Goal: Information Seeking & Learning: Find specific fact

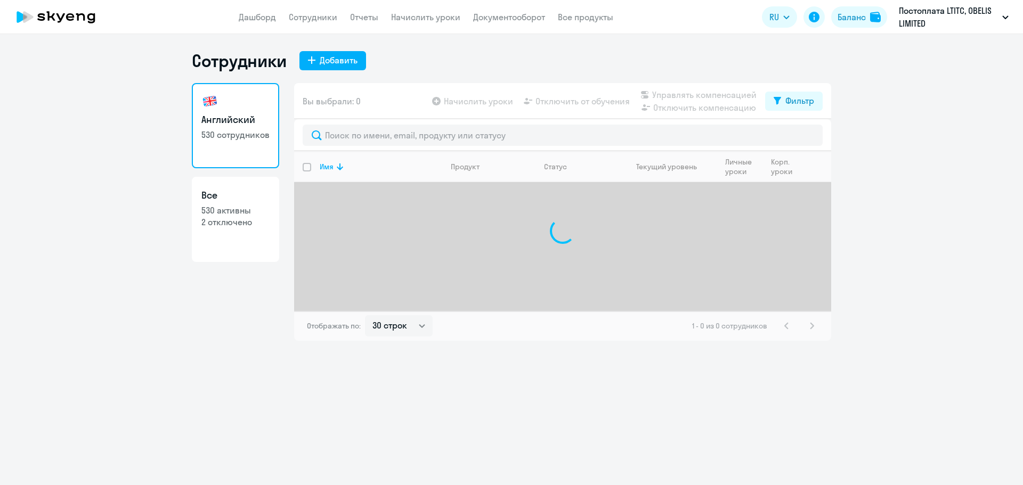
select select "30"
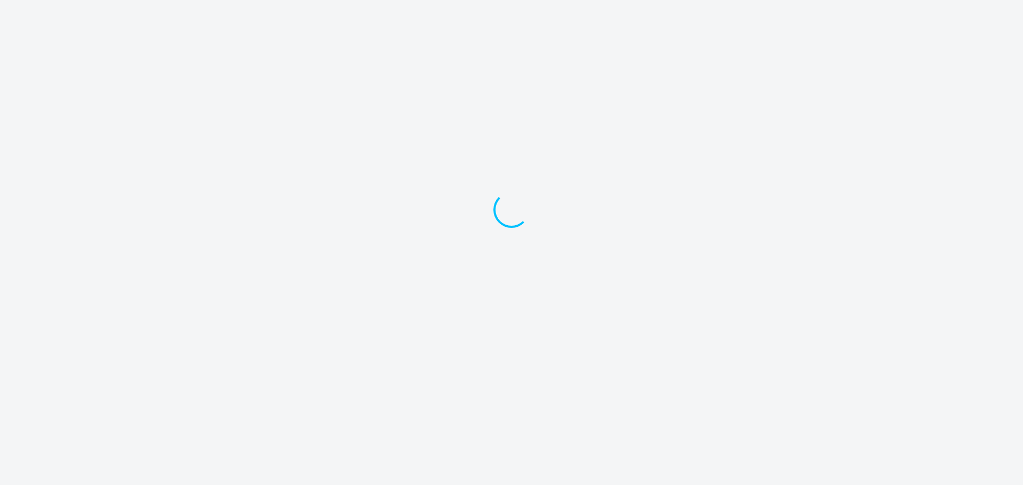
select select "30"
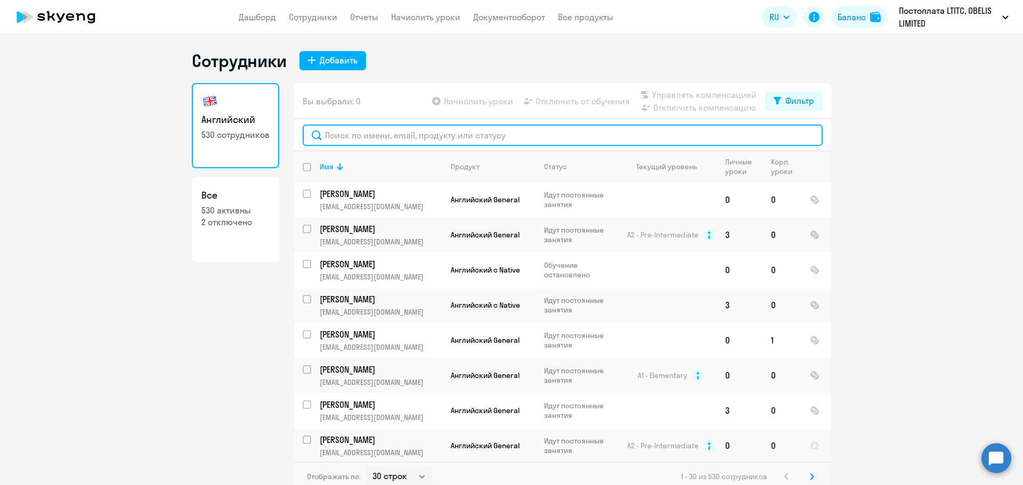
click at [491, 137] on input "text" at bounding box center [563, 135] width 520 height 21
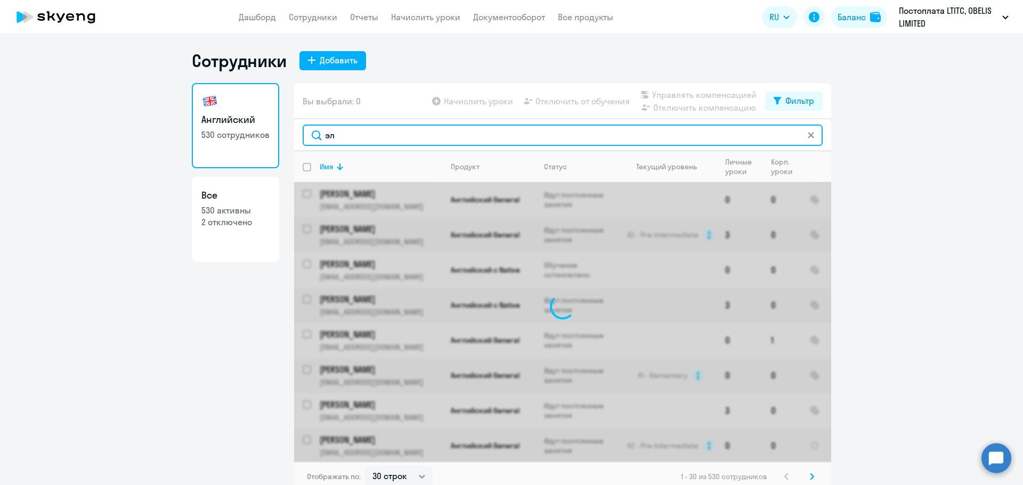
type input "эль"
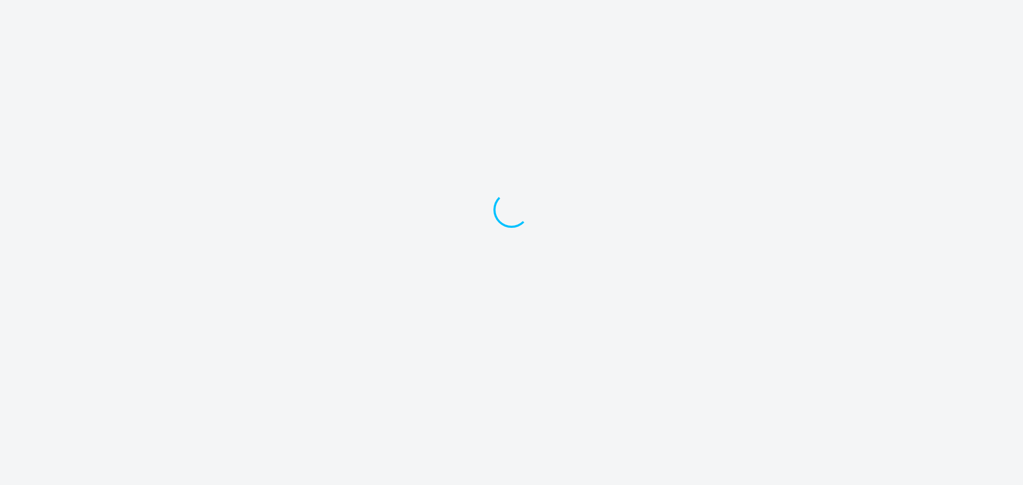
select select "30"
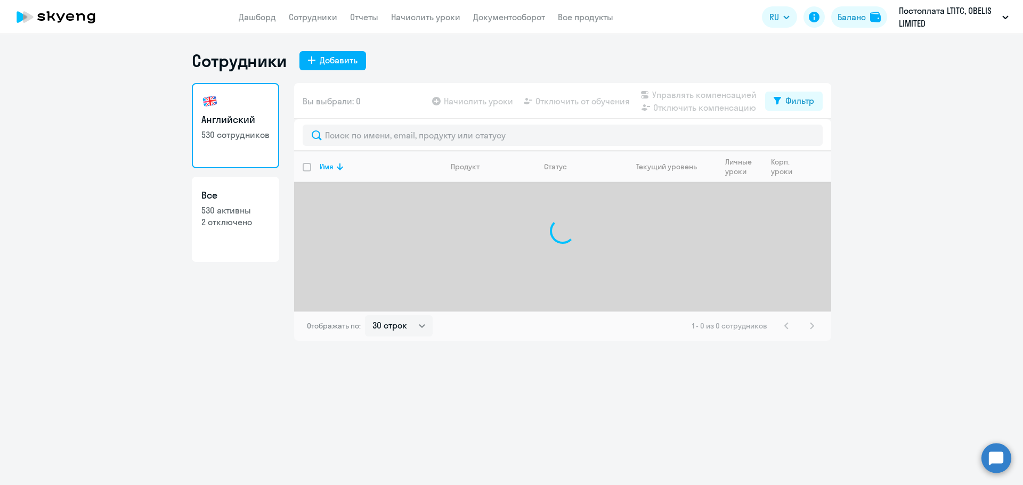
select select "30"
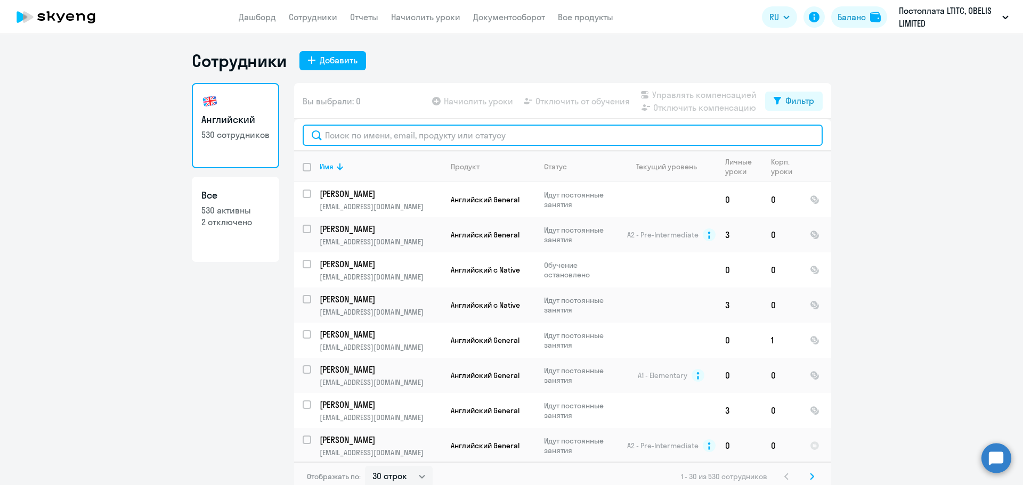
click at [442, 143] on input "text" at bounding box center [563, 135] width 520 height 21
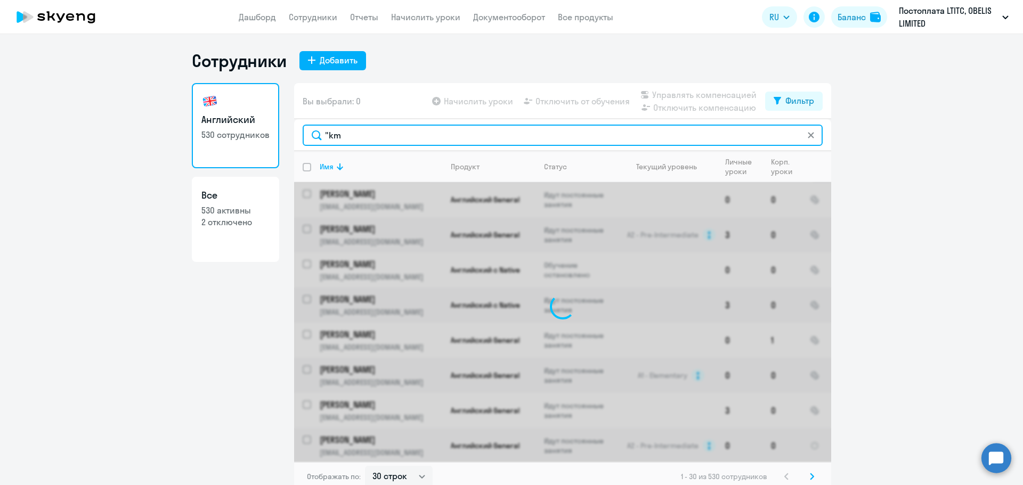
drag, startPoint x: 340, startPoint y: 139, endPoint x: 327, endPoint y: 135, distance: 13.5
click at [327, 135] on input ""km" at bounding box center [563, 135] width 520 height 21
type input """
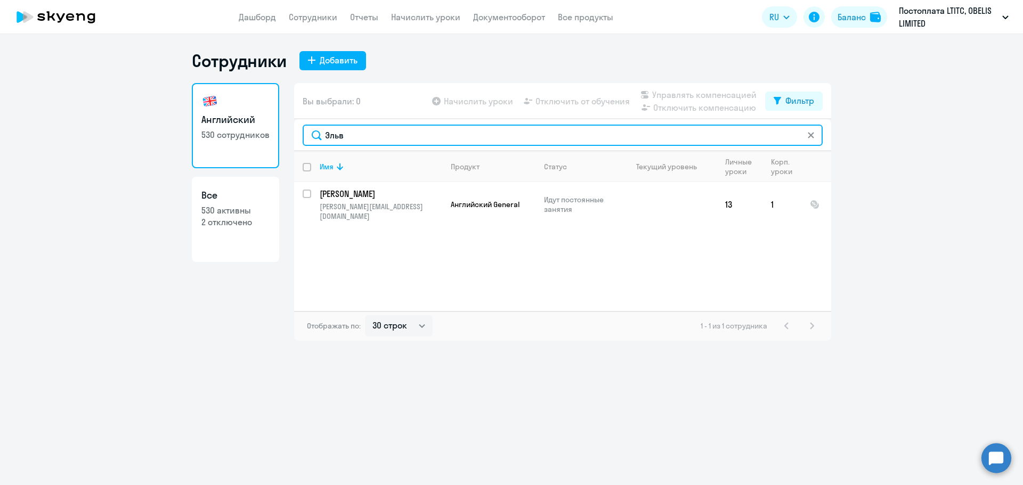
drag, startPoint x: 403, startPoint y: 132, endPoint x: 314, endPoint y: 129, distance: 88.5
click at [314, 129] on input "Эльв" at bounding box center [563, 135] width 520 height 21
paste input "[PERSON_NAME]"
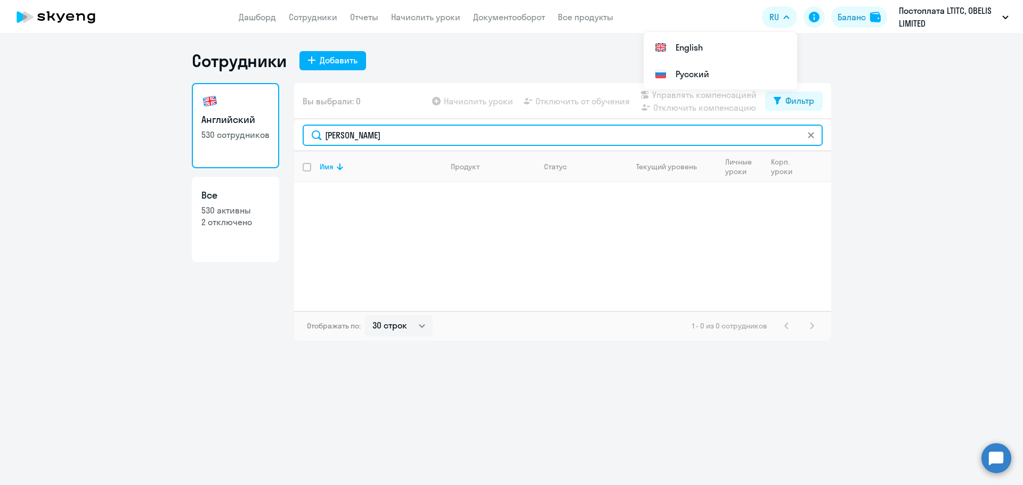
drag, startPoint x: 353, startPoint y: 141, endPoint x: 306, endPoint y: 137, distance: 47.6
click at [306, 137] on input "[PERSON_NAME]" at bounding box center [563, 135] width 520 height 21
paste input "[PERSON_NAME]"
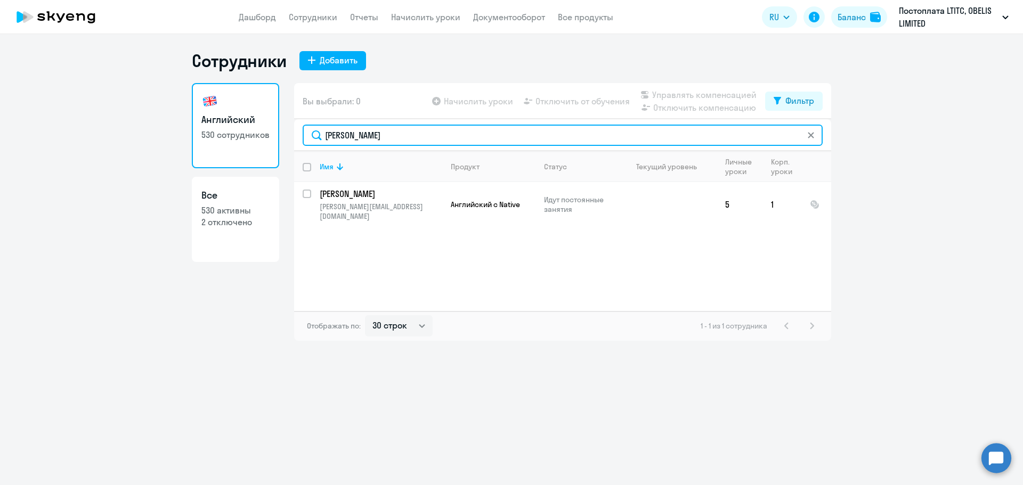
drag, startPoint x: 369, startPoint y: 137, endPoint x: 286, endPoint y: 136, distance: 83.1
click at [286, 136] on div "Английский 530 сотрудников Все 530 активны 2 отключено Вы выбрали: 0 Начислить …" at bounding box center [512, 212] width 640 height 258
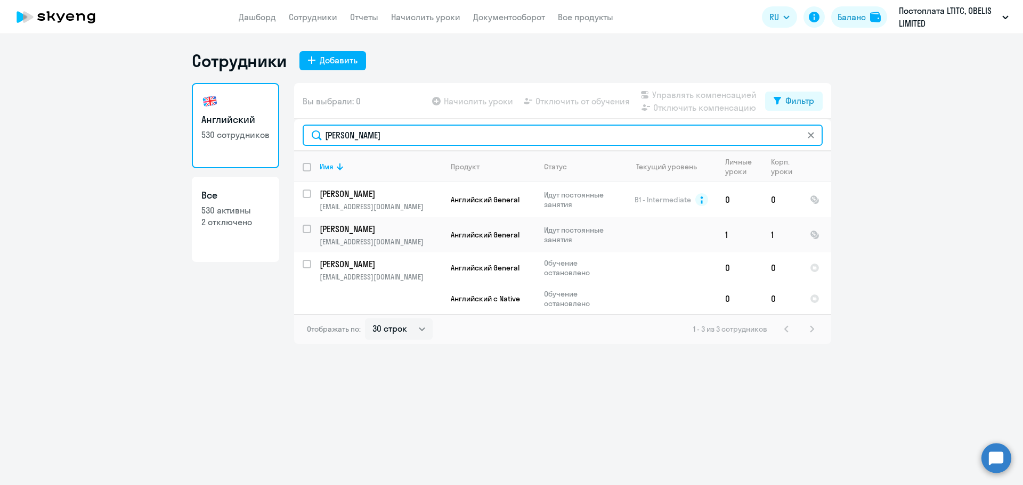
drag, startPoint x: 353, startPoint y: 137, endPoint x: 304, endPoint y: 128, distance: 50.4
click at [304, 128] on input "[PERSON_NAME]" at bounding box center [563, 135] width 520 height 21
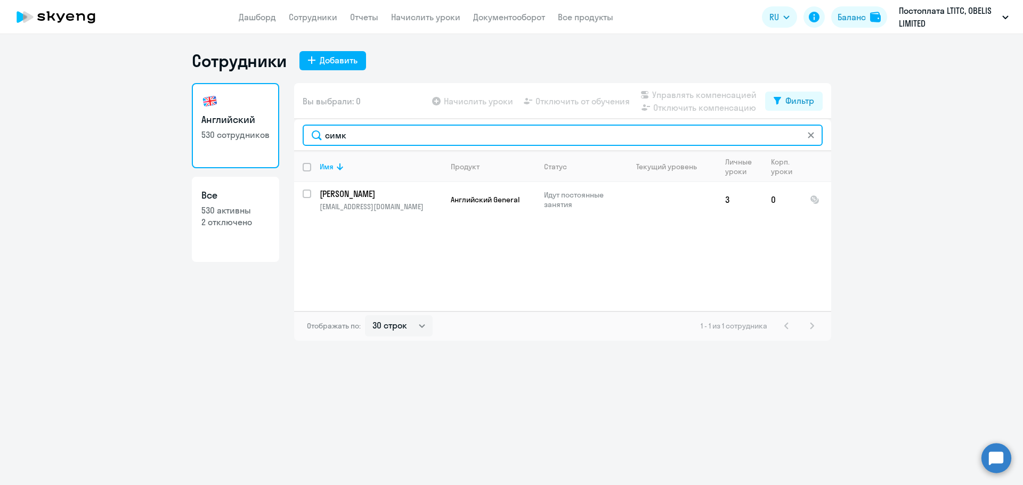
click at [315, 134] on input "симк" at bounding box center [563, 135] width 520 height 21
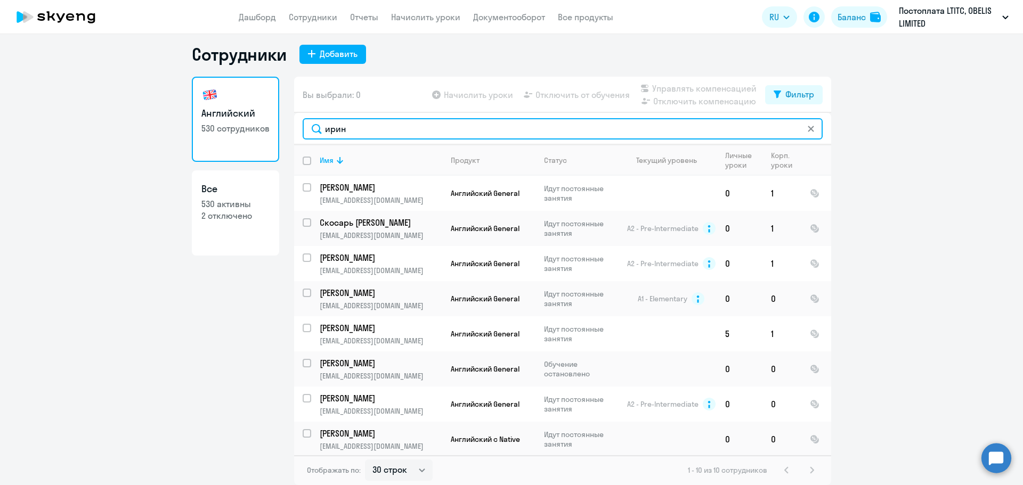
drag, startPoint x: 345, startPoint y: 131, endPoint x: 305, endPoint y: 126, distance: 40.3
click at [305, 126] on input "ирин" at bounding box center [563, 128] width 520 height 21
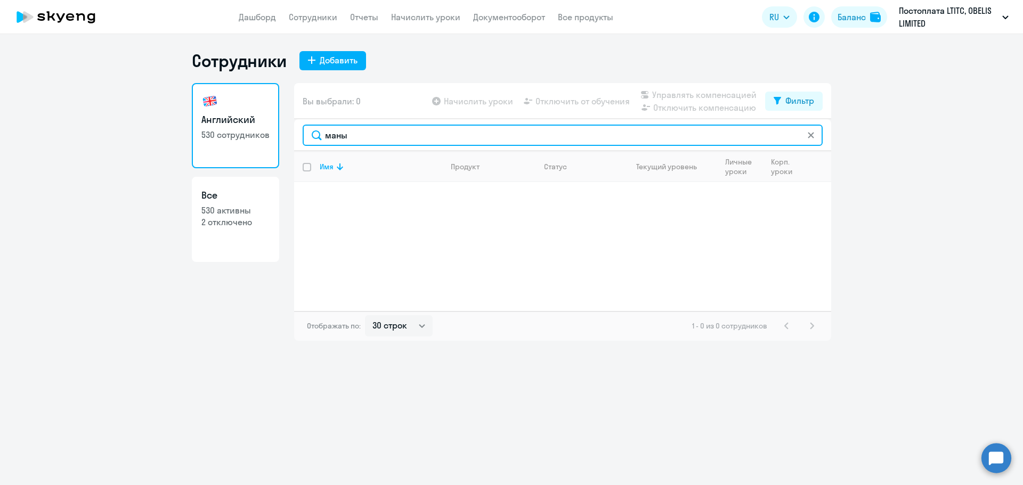
drag, startPoint x: 366, startPoint y: 136, endPoint x: 322, endPoint y: 131, distance: 43.4
click at [322, 131] on input "маны" at bounding box center [563, 135] width 520 height 21
paste input "[PERSON_NAME]"
type input "[PERSON_NAME]"
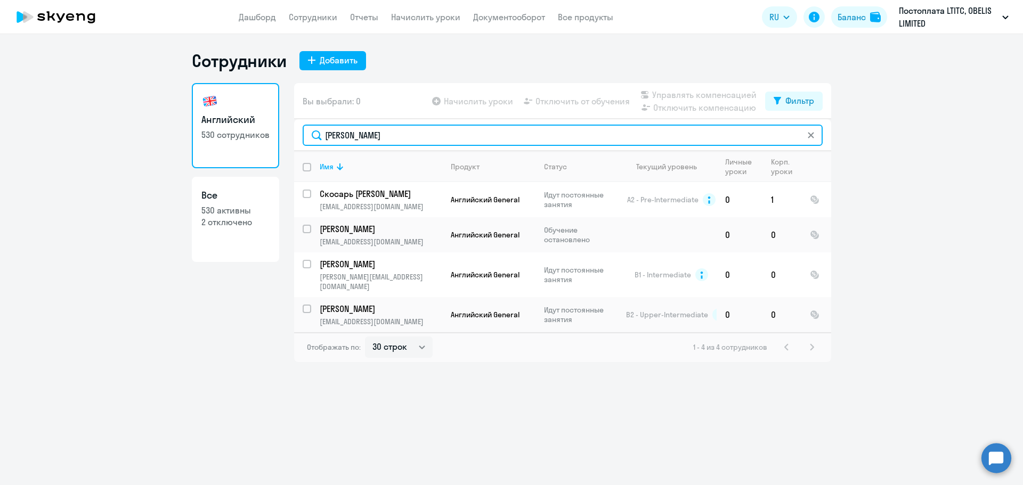
drag, startPoint x: 348, startPoint y: 131, endPoint x: 302, endPoint y: 132, distance: 45.8
click at [302, 132] on div "[PERSON_NAME]" at bounding box center [562, 135] width 537 height 32
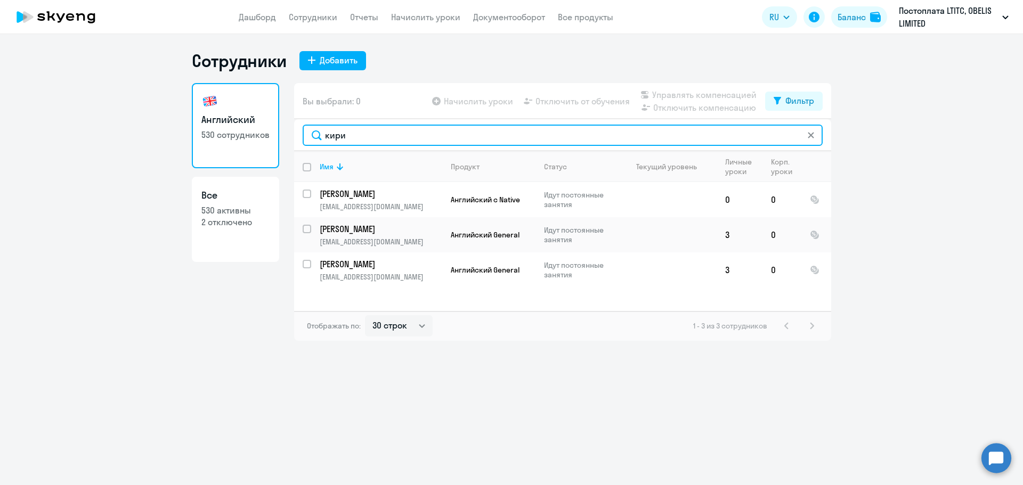
drag, startPoint x: 376, startPoint y: 134, endPoint x: 320, endPoint y: 125, distance: 56.2
click at [320, 125] on input "кири" at bounding box center [563, 135] width 520 height 21
paste input "Kirill"
type input "Kirill"
drag, startPoint x: 349, startPoint y: 134, endPoint x: 308, endPoint y: 133, distance: 40.5
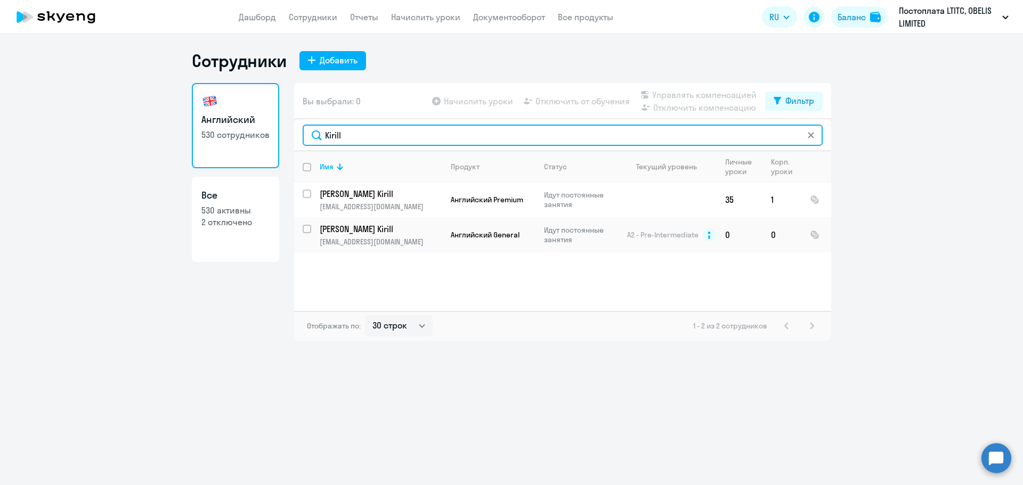
click at [308, 133] on input "Kirill" at bounding box center [563, 135] width 520 height 21
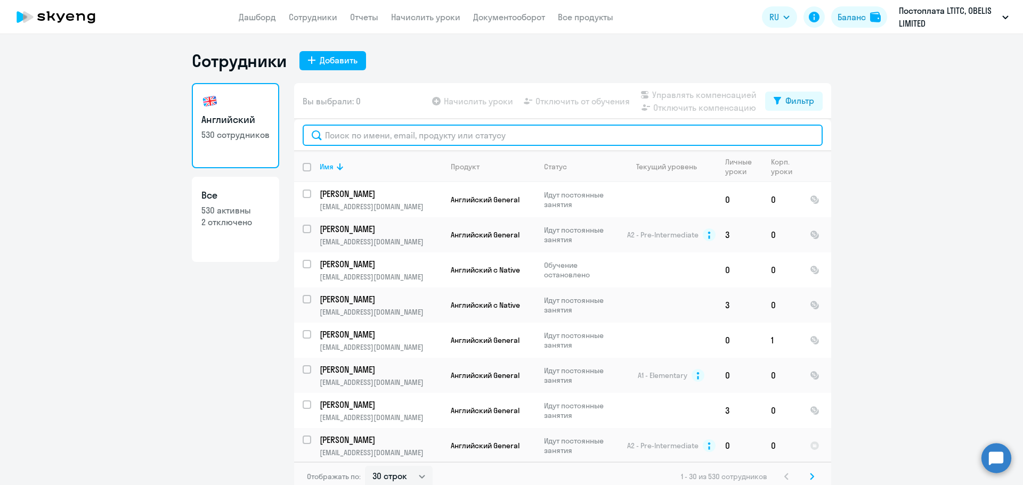
click at [414, 131] on input "text" at bounding box center [563, 135] width 520 height 21
paste input "[PERSON_NAME]"
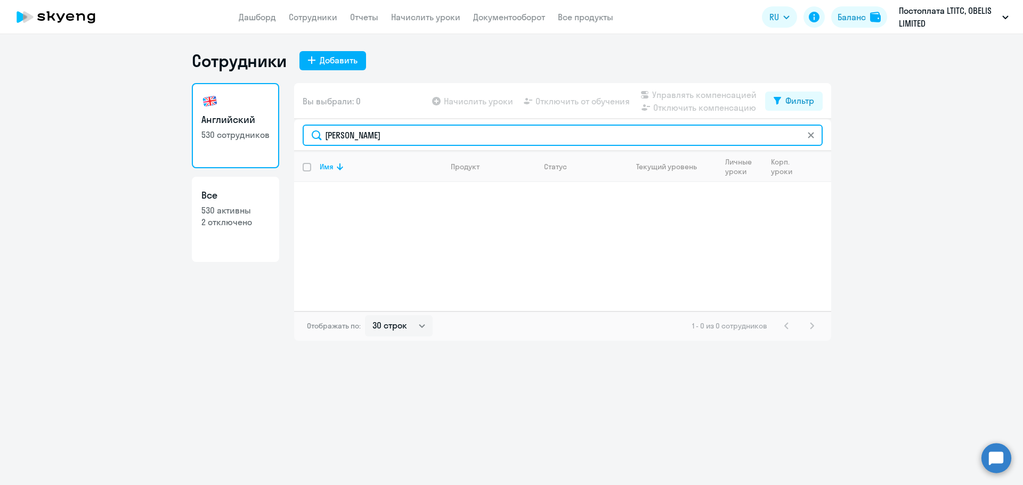
drag, startPoint x: 376, startPoint y: 136, endPoint x: 307, endPoint y: 133, distance: 68.3
click at [307, 133] on input "[PERSON_NAME]" at bounding box center [563, 135] width 520 height 21
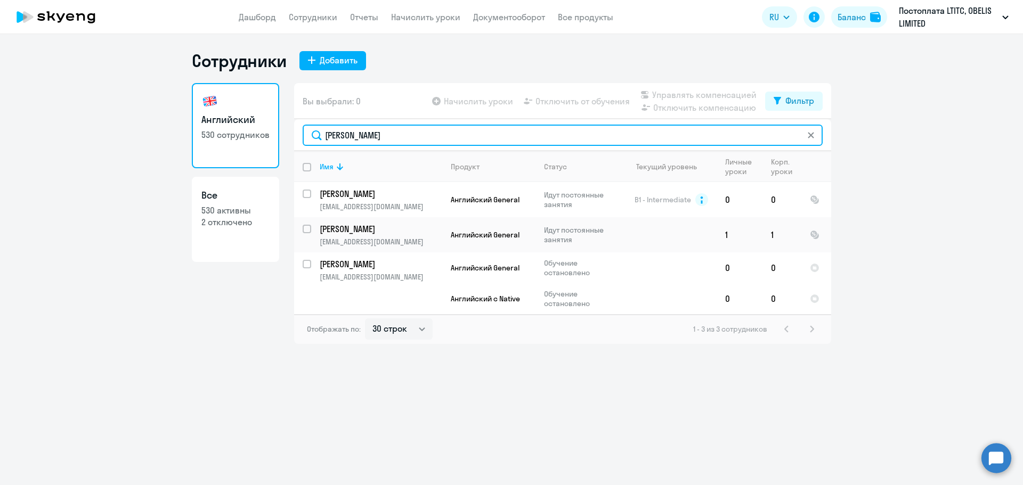
drag, startPoint x: 363, startPoint y: 140, endPoint x: 269, endPoint y: 122, distance: 96.2
click at [286, 130] on div "Английский 530 сотрудников Все 530 активны 2 отключено Вы выбрали: 0 Начислить …" at bounding box center [512, 213] width 640 height 261
paste input "Sergeeva"
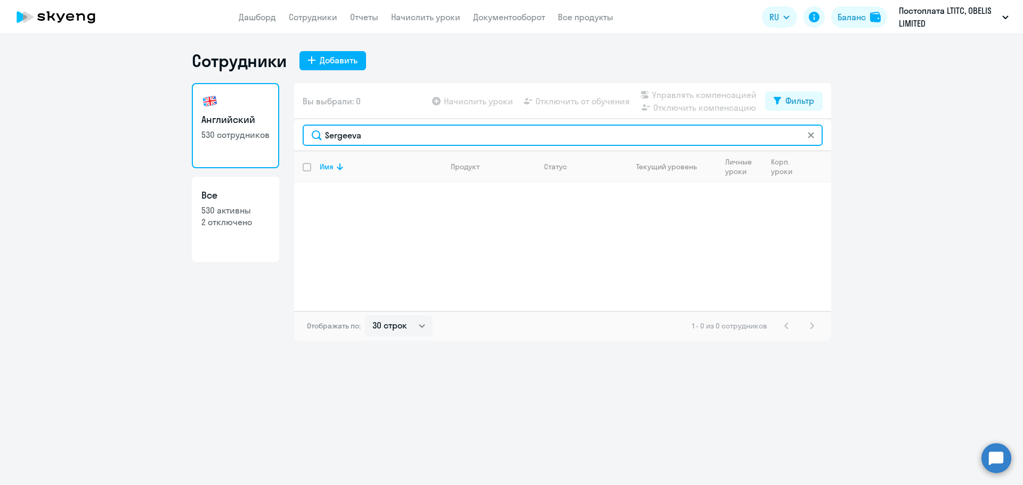
drag, startPoint x: 387, startPoint y: 135, endPoint x: 189, endPoint y: 127, distance: 198.4
click at [222, 127] on div "Английский 530 сотрудников Все 530 активны 2 отключено Вы выбрали: 0 Начислить …" at bounding box center [512, 212] width 640 height 258
paste input "Kariev"
drag, startPoint x: 370, startPoint y: 141, endPoint x: 319, endPoint y: 138, distance: 51.2
click at [319, 138] on input "Kariev" at bounding box center [563, 135] width 520 height 21
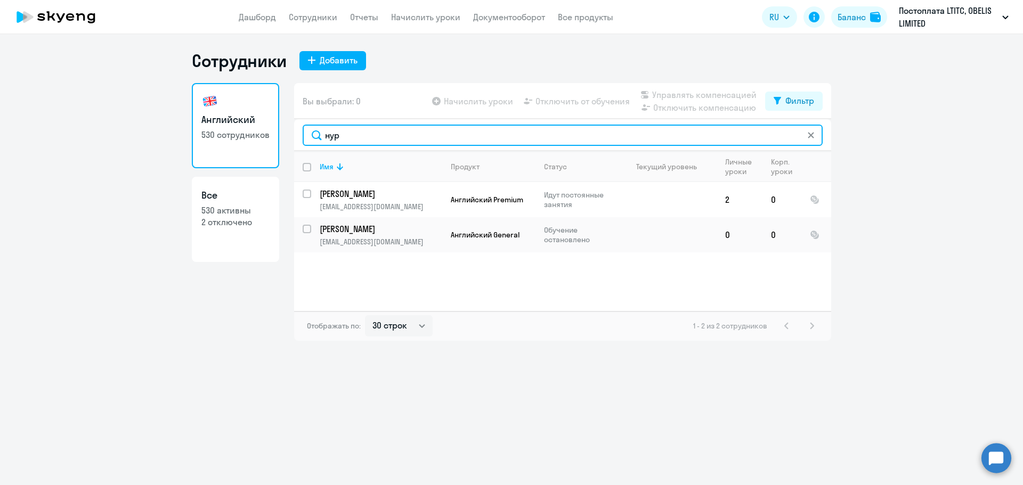
click at [361, 136] on input "нур" at bounding box center [563, 135] width 520 height 21
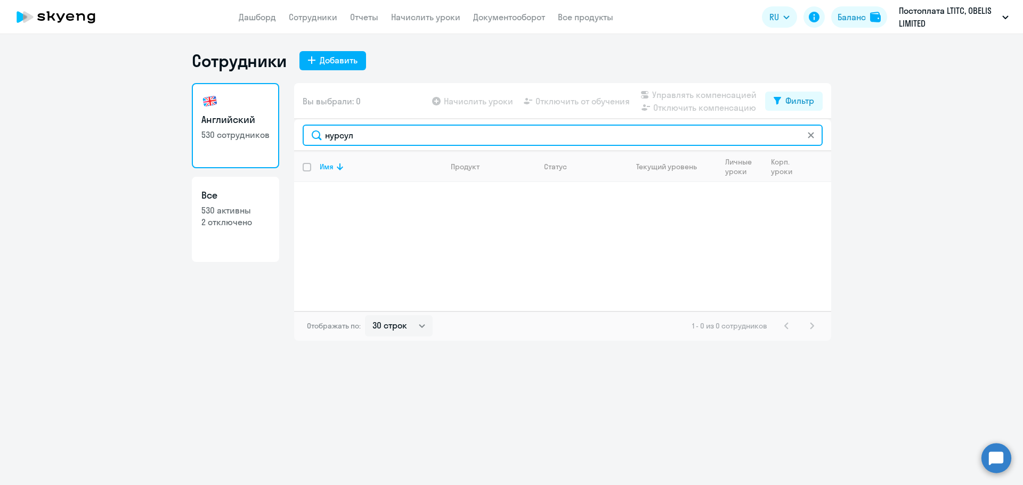
drag, startPoint x: 378, startPoint y: 131, endPoint x: 321, endPoint y: 128, distance: 56.6
click at [322, 128] on input "нурсул" at bounding box center [563, 135] width 520 height 21
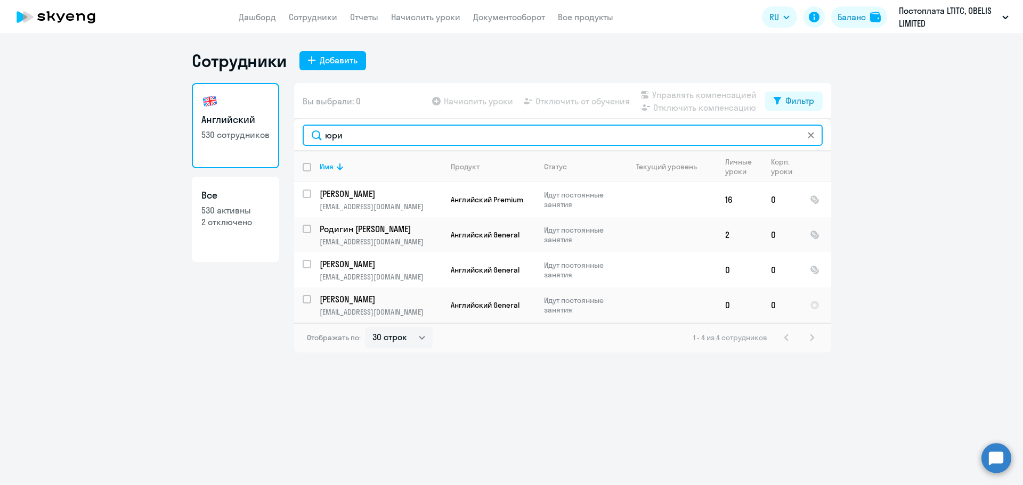
drag, startPoint x: 351, startPoint y: 137, endPoint x: 298, endPoint y: 132, distance: 53.0
click at [298, 132] on div "юри" at bounding box center [562, 135] width 537 height 32
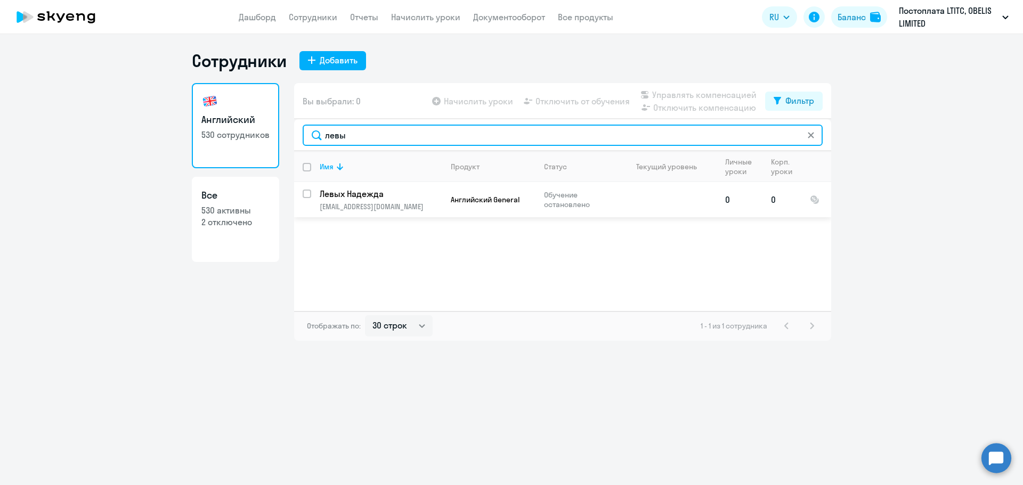
type input "левы"
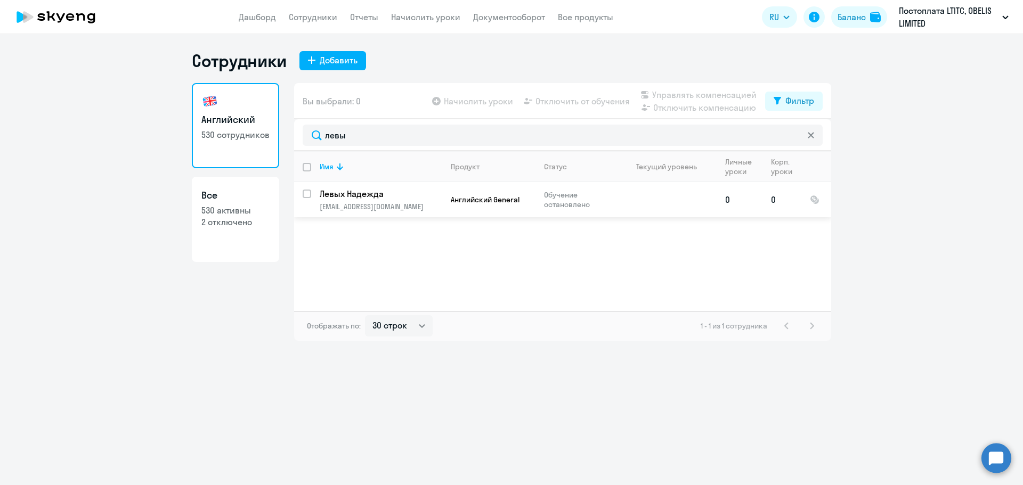
click at [360, 187] on td "Левых Надежда [EMAIL_ADDRESS][DOMAIN_NAME]" at bounding box center [376, 199] width 131 height 35
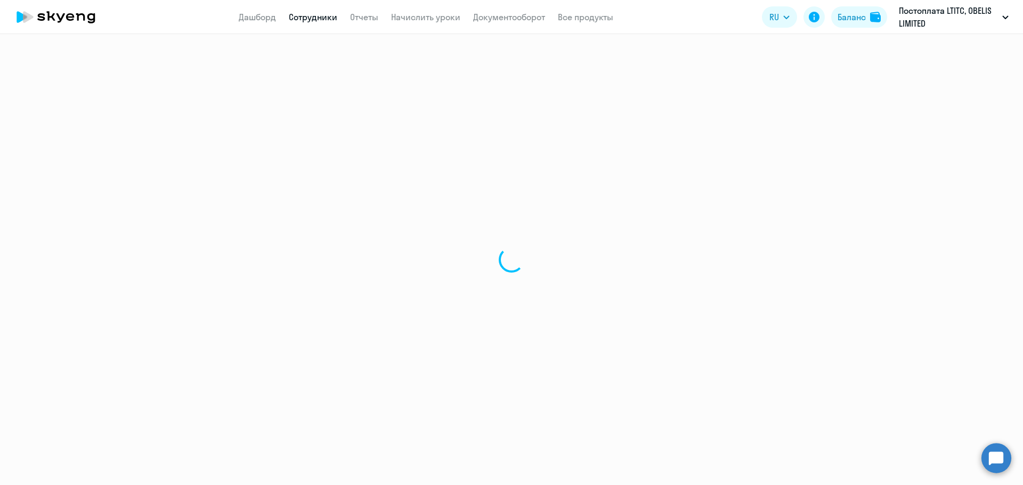
select select "english"
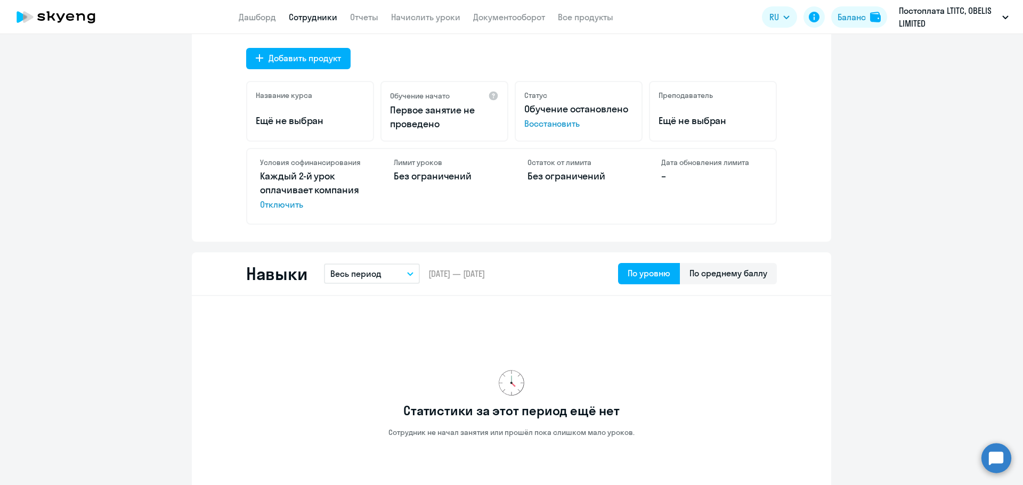
scroll to position [373, 0]
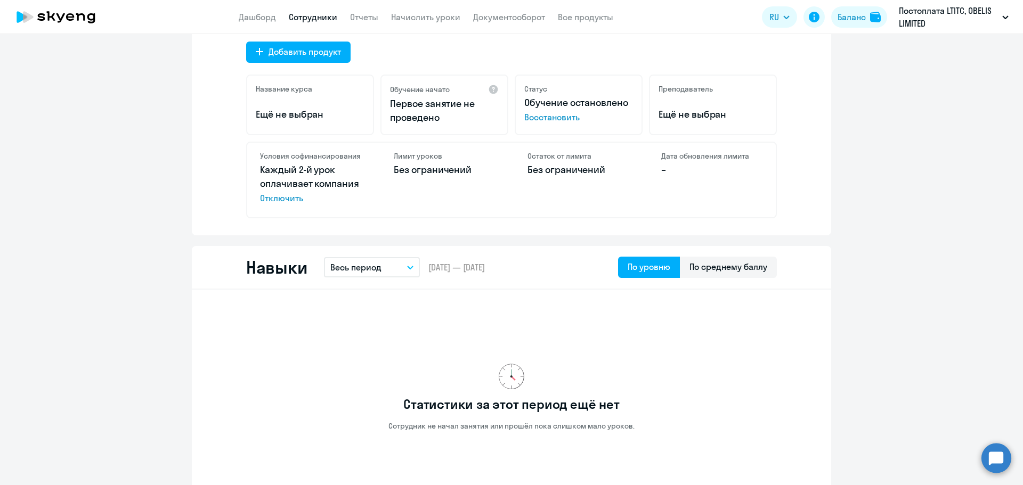
click at [265, 198] on span "Отключить" at bounding box center [311, 198] width 102 height 13
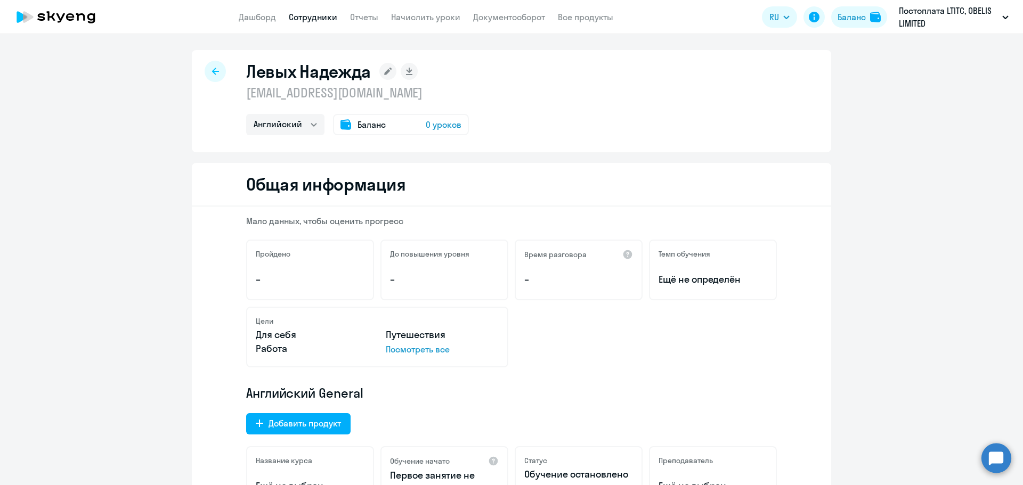
scroll to position [0, 0]
click at [214, 66] on div at bounding box center [215, 72] width 21 height 21
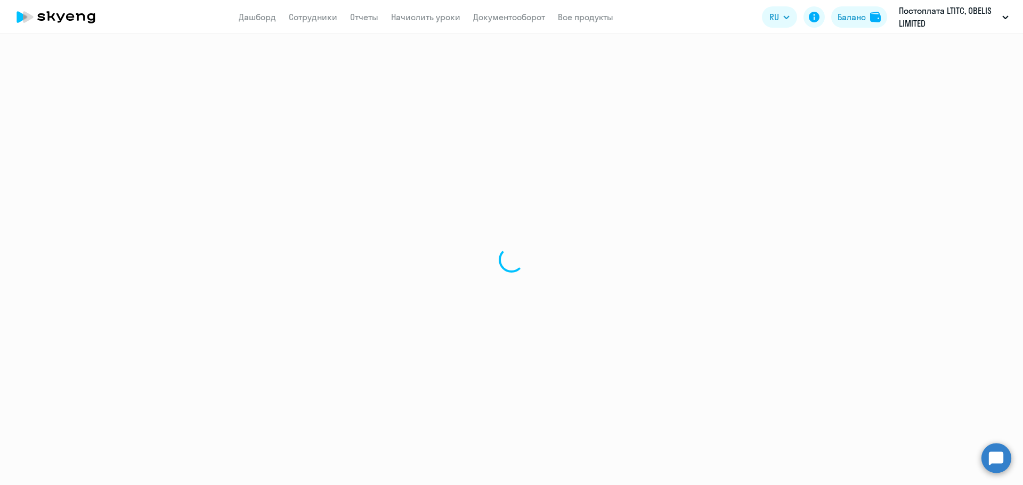
select select "30"
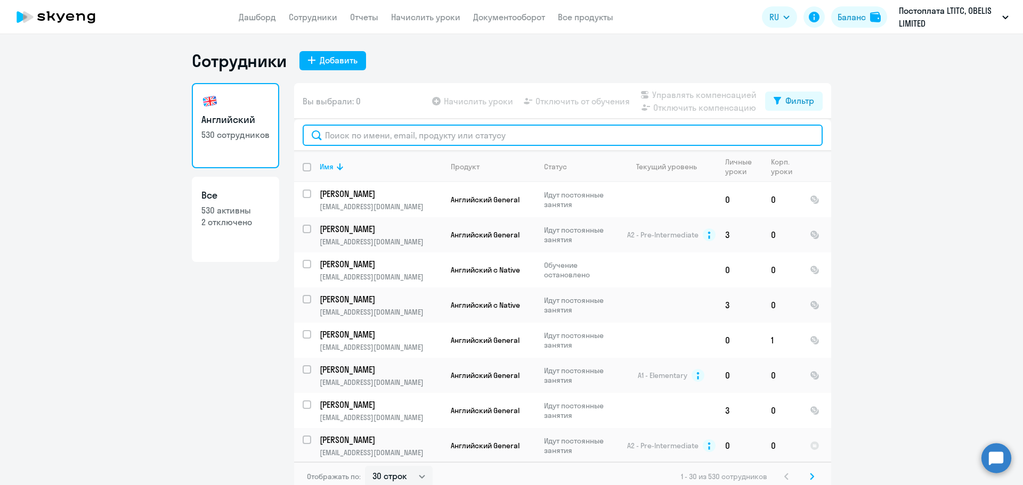
click at [363, 137] on input "text" at bounding box center [563, 135] width 520 height 21
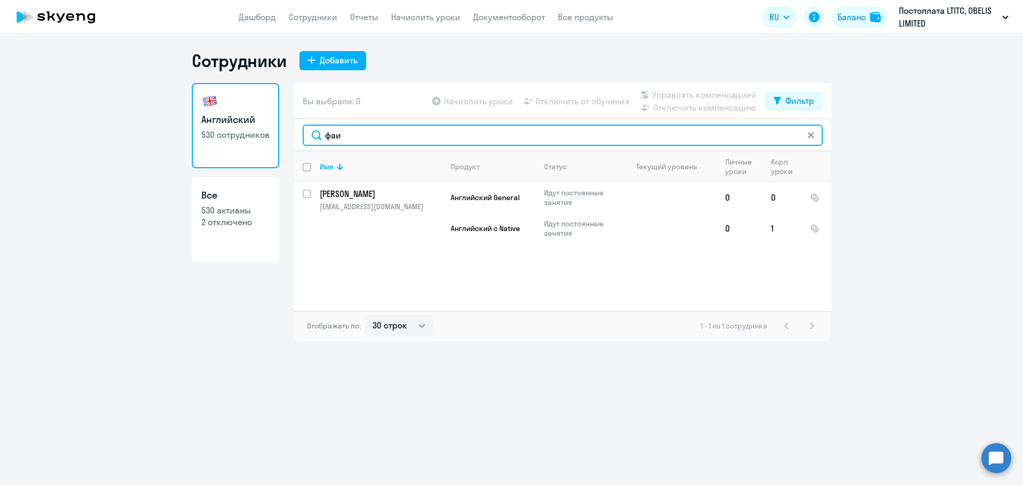
type input "фаи"
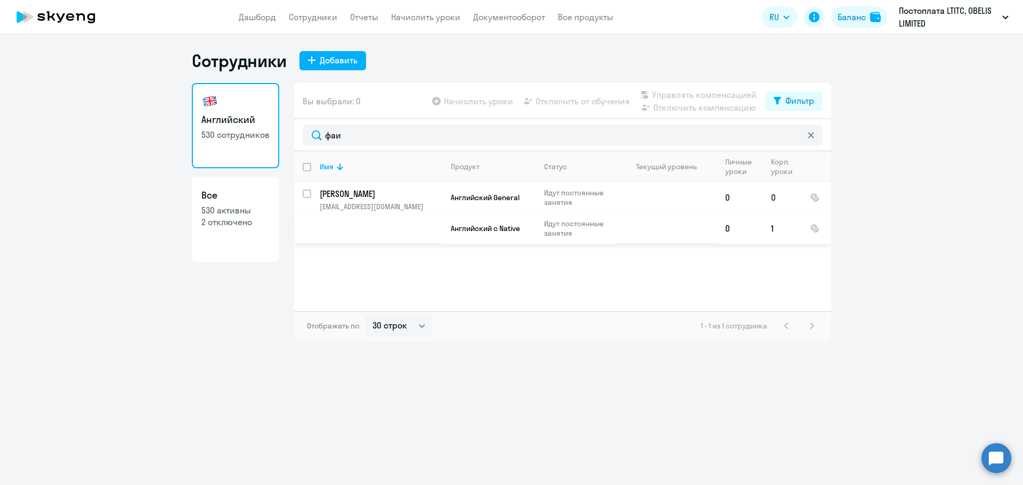
click at [403, 205] on p "[EMAIL_ADDRESS][DOMAIN_NAME]" at bounding box center [381, 207] width 122 height 10
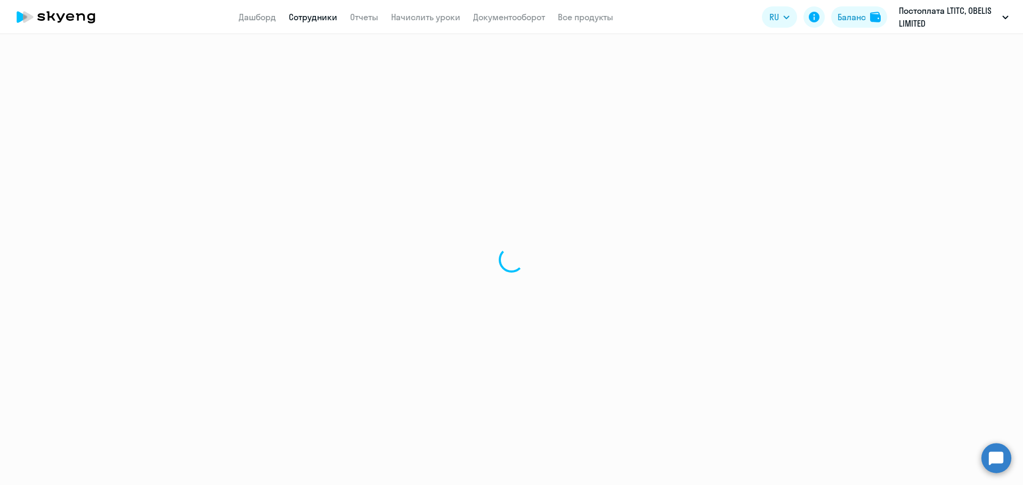
select select "english"
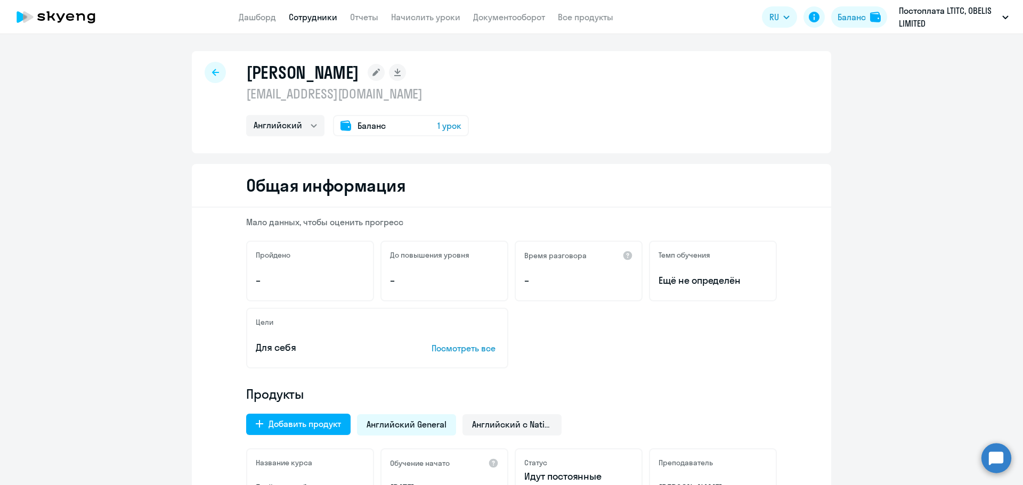
drag, startPoint x: 386, startPoint y: 94, endPoint x: 232, endPoint y: 98, distance: 153.5
click at [232, 98] on div "[PERSON_NAME] [EMAIL_ADDRESS][DOMAIN_NAME] Английский Баланс 1 урок" at bounding box center [512, 102] width 640 height 102
copy p "[EMAIL_ADDRESS][DOMAIN_NAME]"
click at [544, 100] on div "[PERSON_NAME] [EMAIL_ADDRESS][DOMAIN_NAME] Английский Баланс 1 урок" at bounding box center [512, 102] width 640 height 102
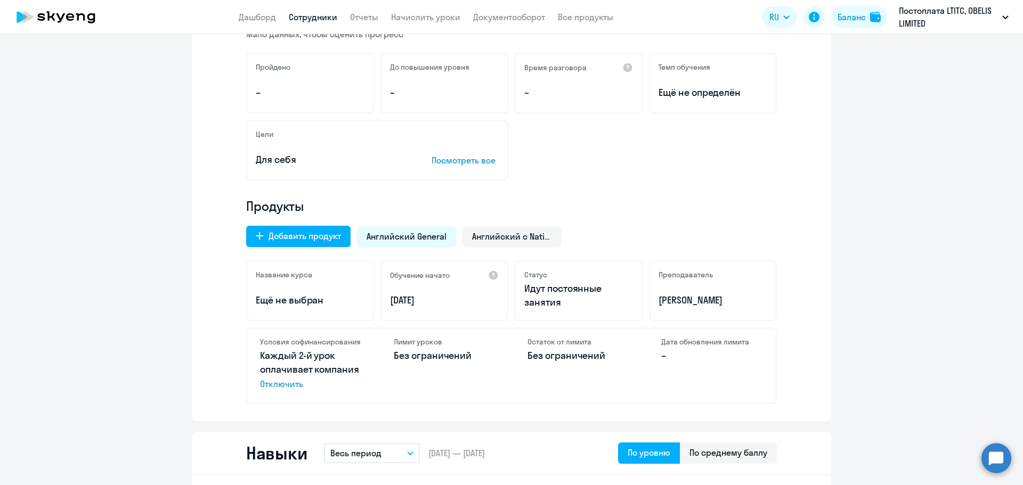
scroll to position [53, 0]
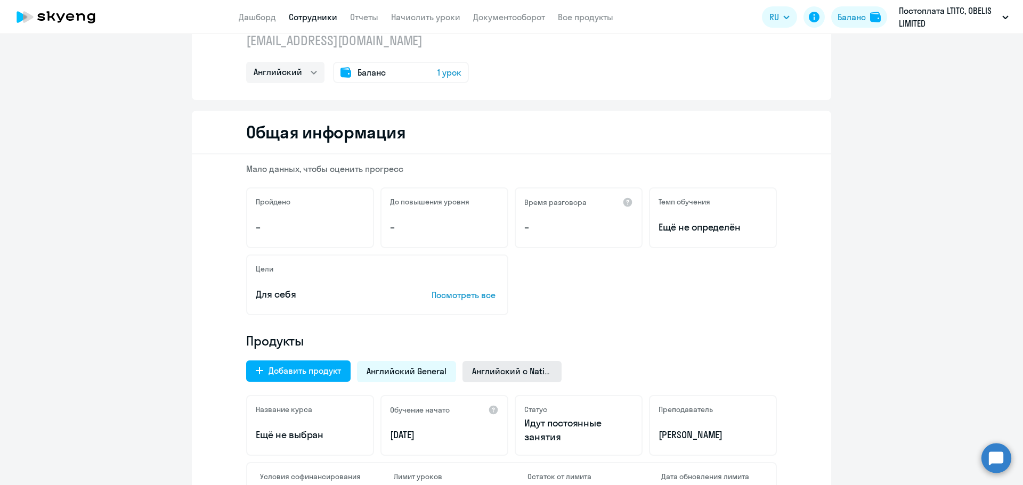
click at [528, 373] on span "Английский с Native" at bounding box center [512, 372] width 80 height 12
click at [512, 375] on span "Английский с Native" at bounding box center [512, 372] width 80 height 12
click at [403, 75] on div "Баланс 1 урок" at bounding box center [401, 72] width 136 height 21
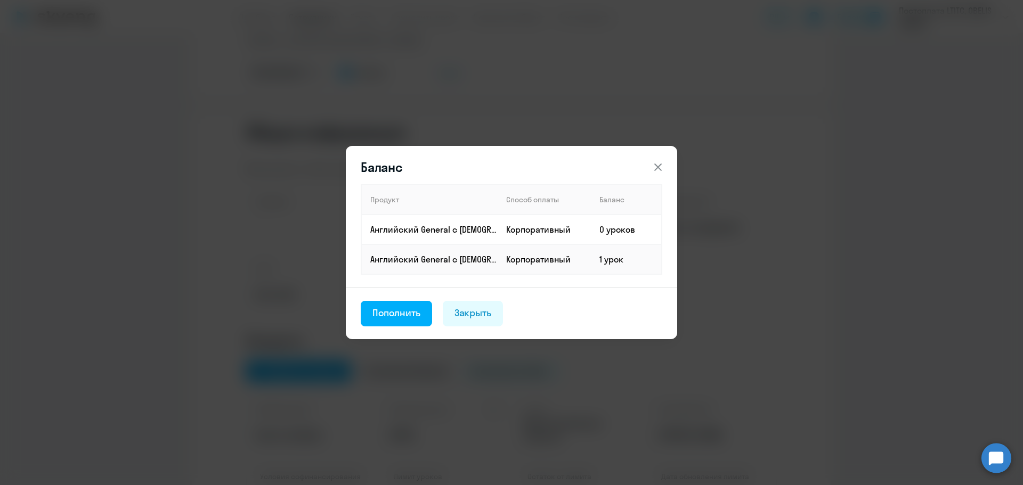
click at [662, 167] on icon at bounding box center [658, 167] width 13 height 13
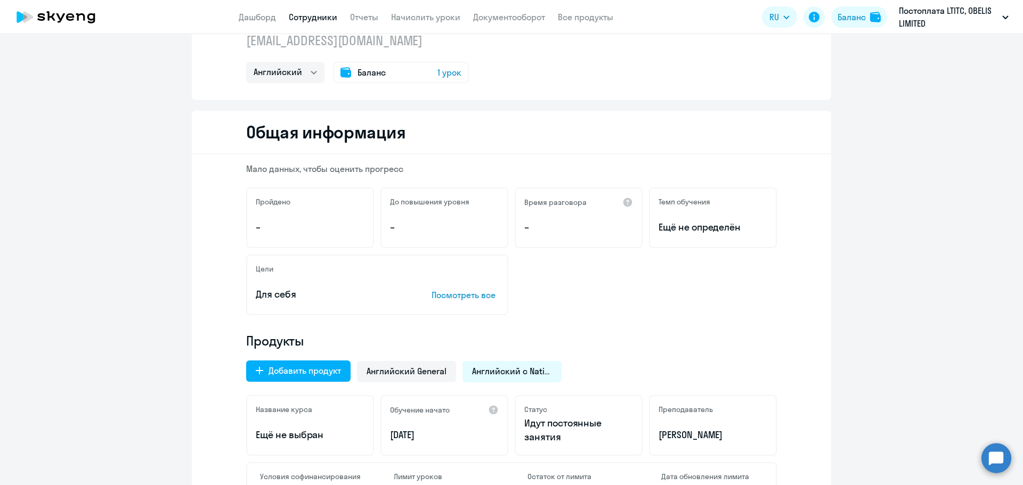
click at [787, 213] on div "Мало данных, чтобы оценить прогресс Пройдено – До повышения уровня – Время разг…" at bounding box center [512, 356] width 640 height 402
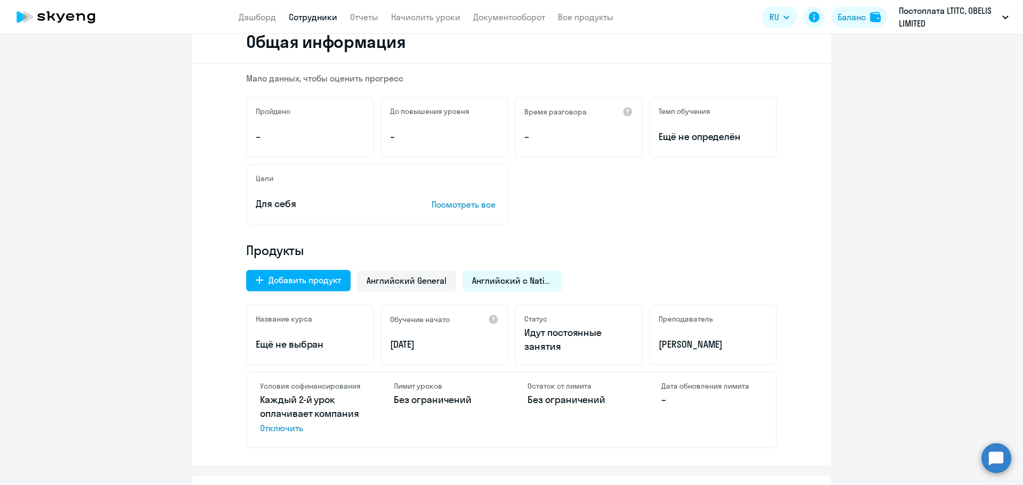
scroll to position [0, 0]
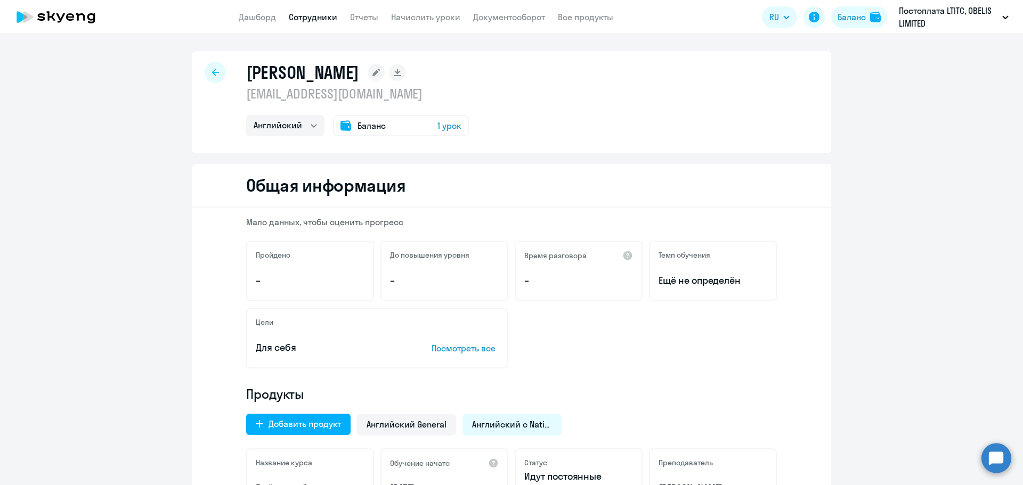
click at [220, 79] on div at bounding box center [215, 72] width 21 height 21
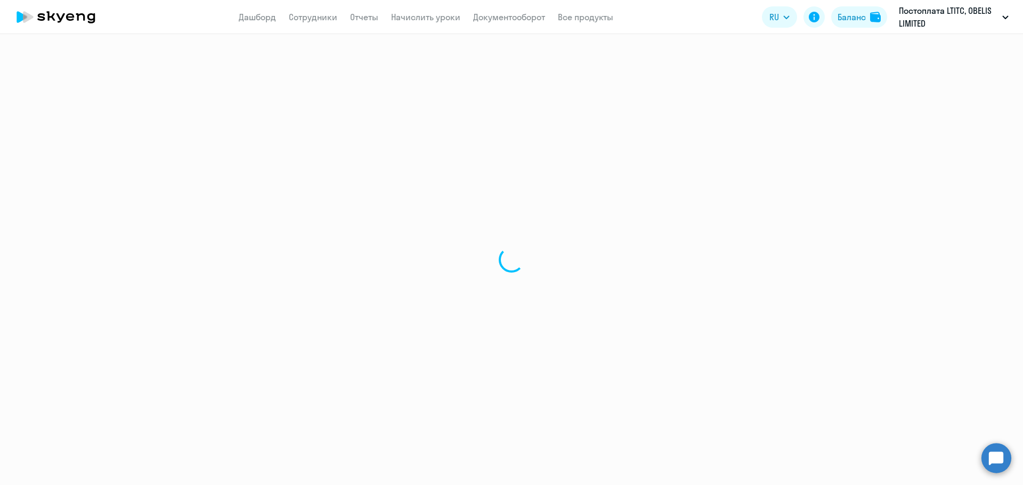
select select "30"
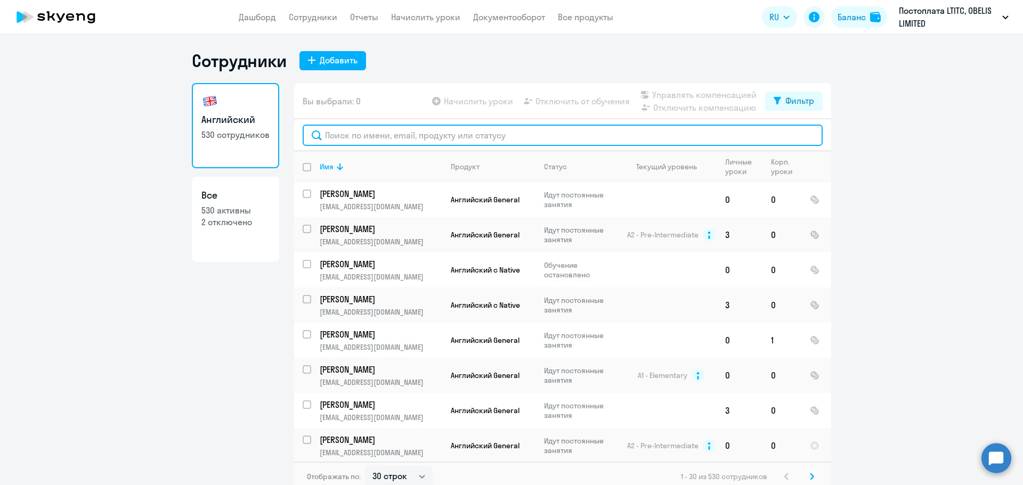
click at [329, 137] on input "text" at bounding box center [563, 135] width 520 height 21
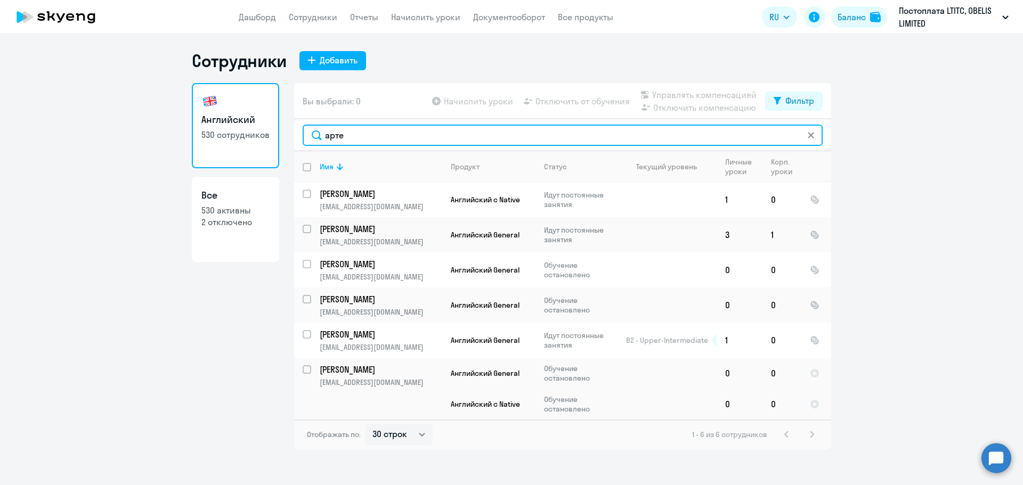
drag, startPoint x: 356, startPoint y: 136, endPoint x: 318, endPoint y: 131, distance: 38.7
click at [318, 131] on input "арте" at bounding box center [563, 135] width 520 height 21
paste input "Artem"
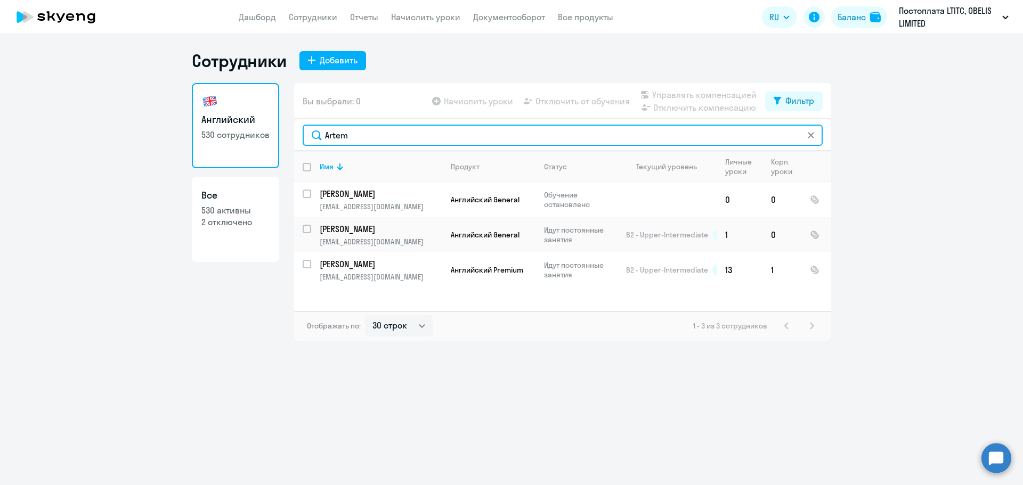
drag, startPoint x: 380, startPoint y: 135, endPoint x: 297, endPoint y: 130, distance: 82.8
click at [297, 130] on div "Artem" at bounding box center [562, 135] width 537 height 32
paste input "Viktoriia"
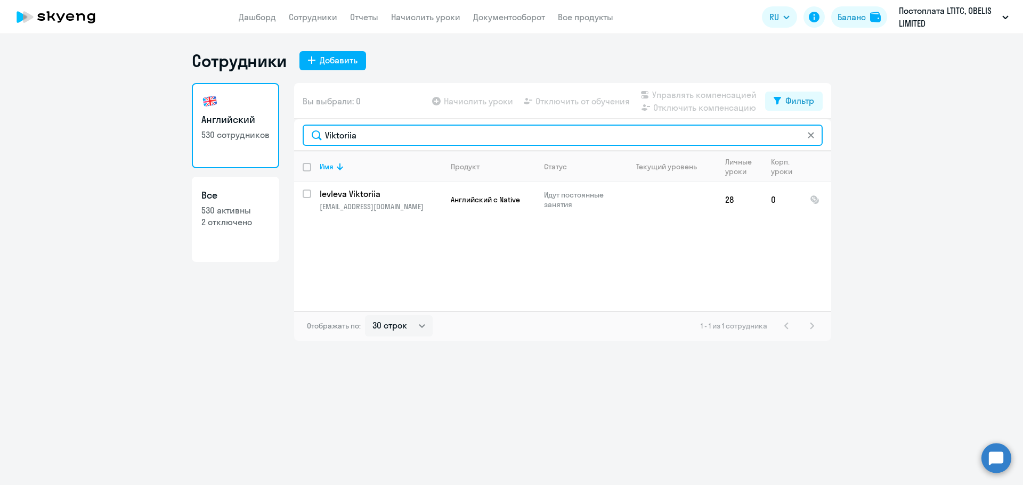
drag, startPoint x: 385, startPoint y: 130, endPoint x: 302, endPoint y: 125, distance: 82.7
click at [299, 129] on div "Viktoriia" at bounding box center [562, 135] width 537 height 32
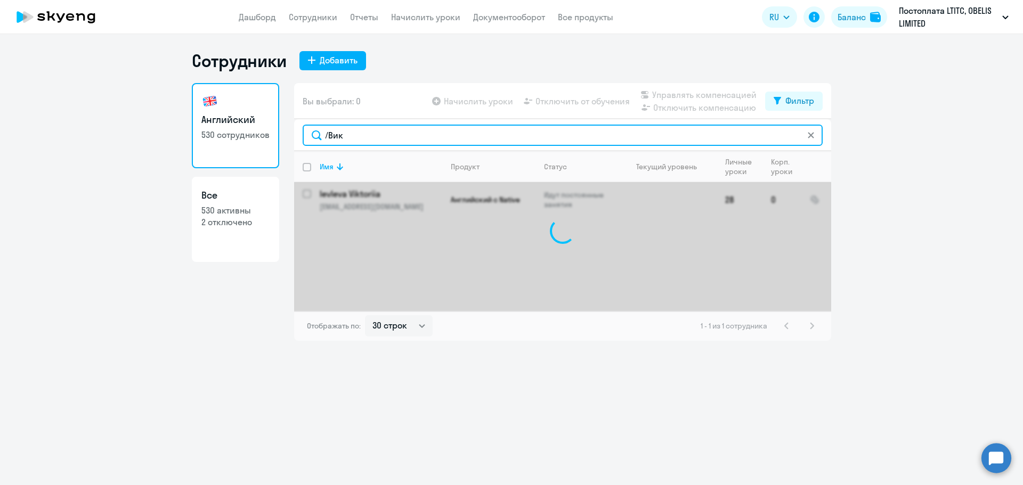
drag, startPoint x: 329, startPoint y: 135, endPoint x: 322, endPoint y: 135, distance: 6.9
click at [322, 135] on input "/Вик" at bounding box center [563, 135] width 520 height 21
click at [374, 141] on input "Вик" at bounding box center [563, 135] width 520 height 21
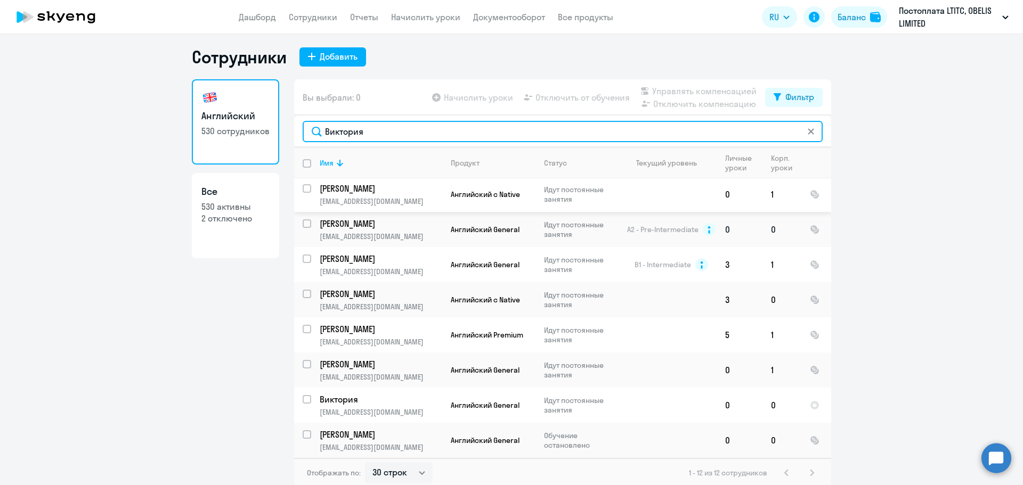
scroll to position [6, 0]
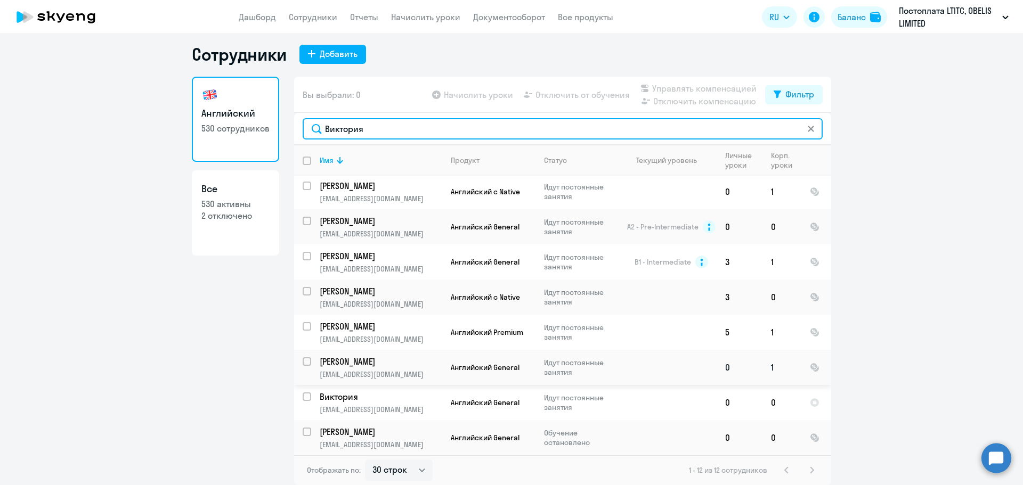
type input "Виктория"
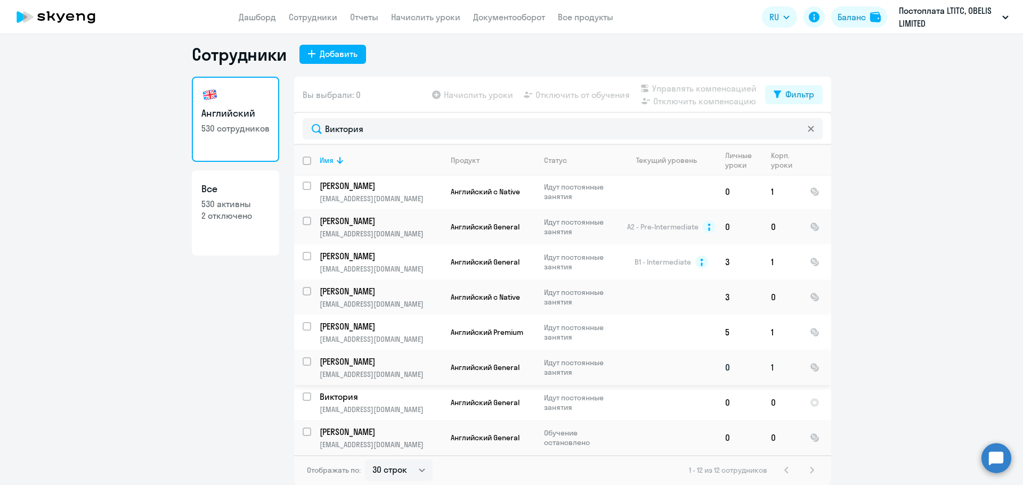
click at [359, 376] on p "[EMAIL_ADDRESS][DOMAIN_NAME]" at bounding box center [381, 375] width 122 height 10
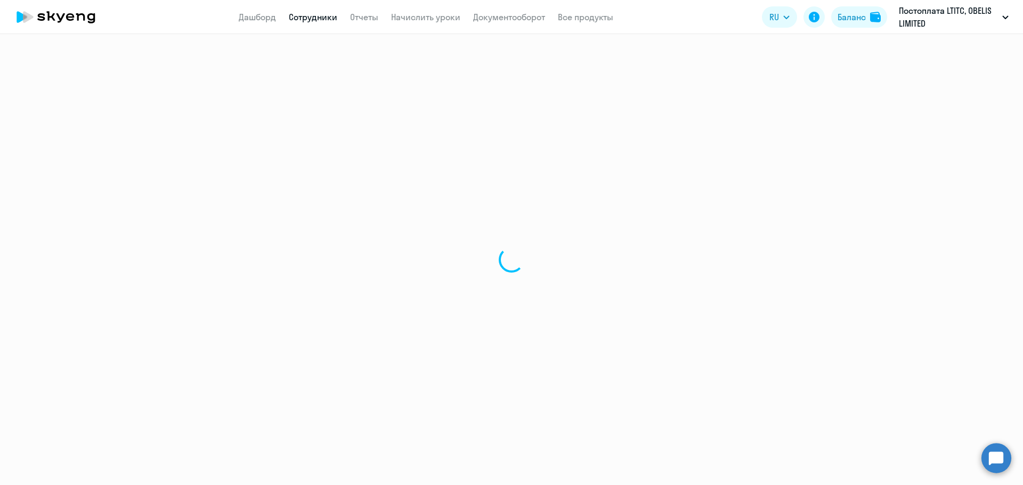
select select "english"
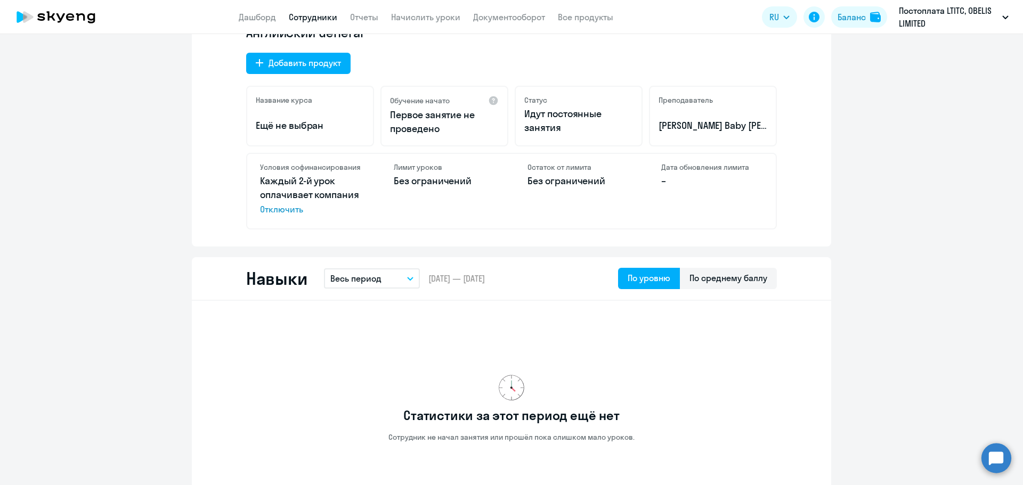
scroll to position [373, 0]
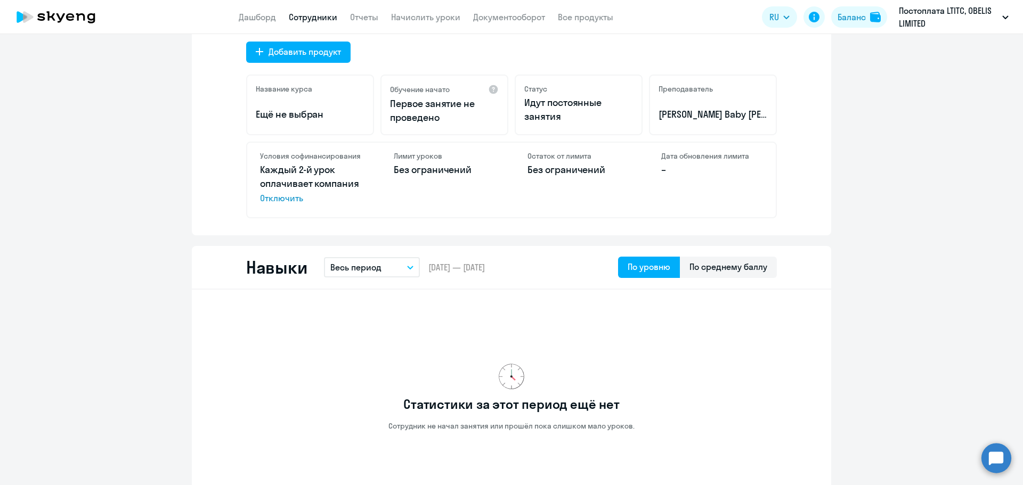
click at [284, 204] on span "Отключить" at bounding box center [311, 198] width 102 height 13
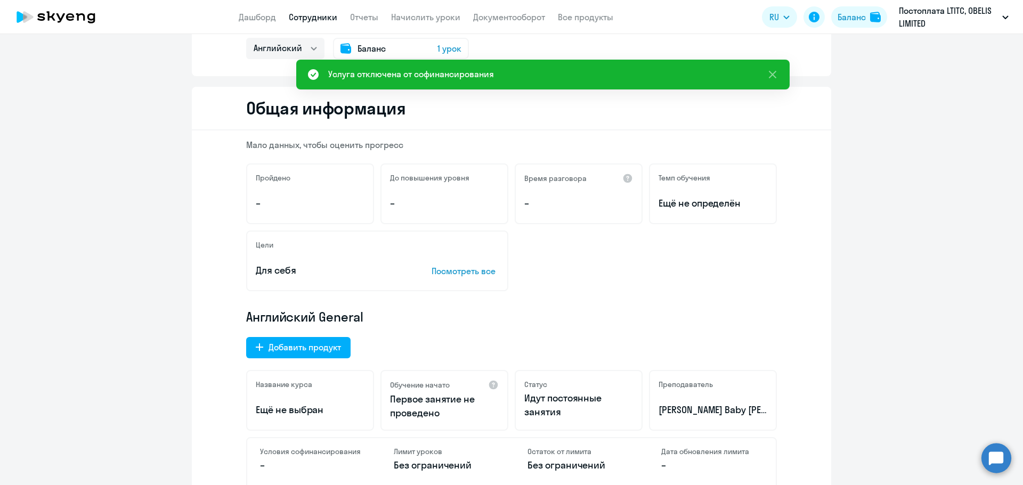
scroll to position [0, 0]
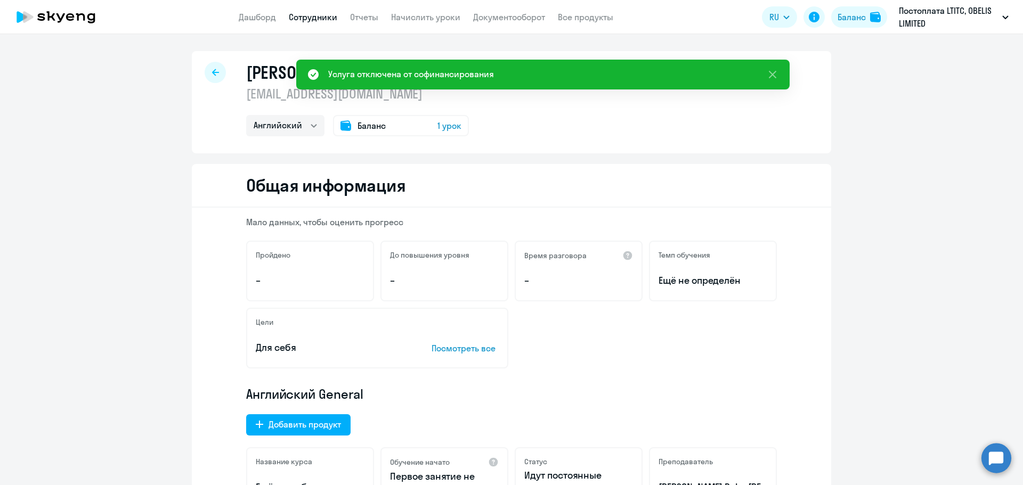
click at [207, 70] on div at bounding box center [215, 72] width 21 height 21
select select "30"
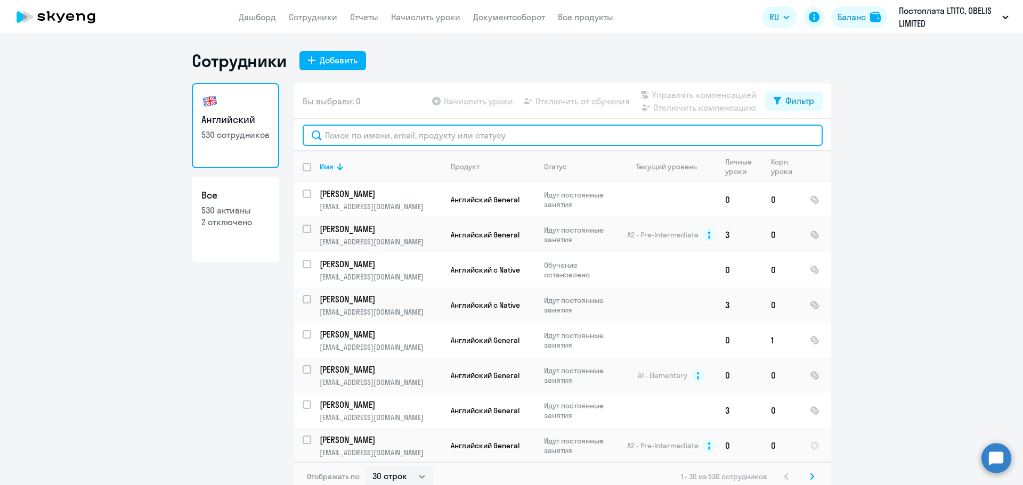
click at [464, 137] on input "text" at bounding box center [563, 135] width 520 height 21
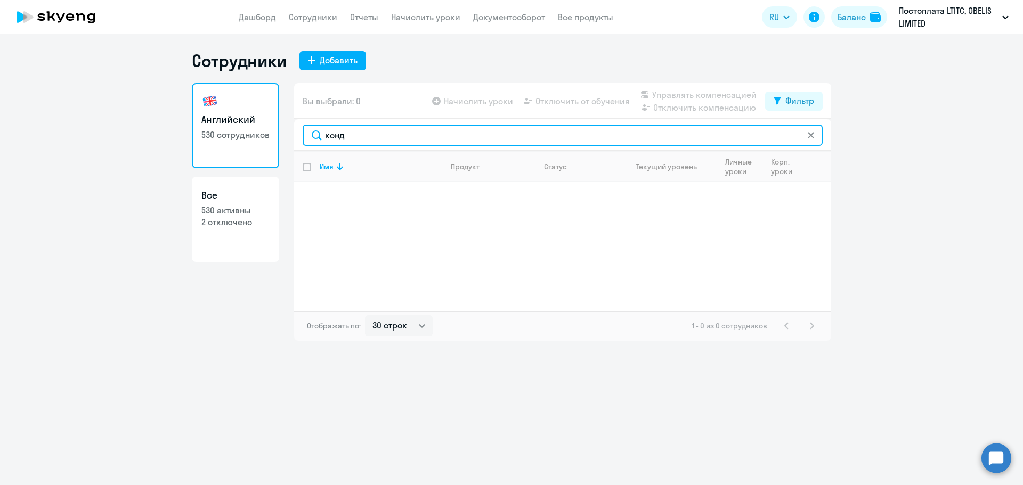
type input "конд"
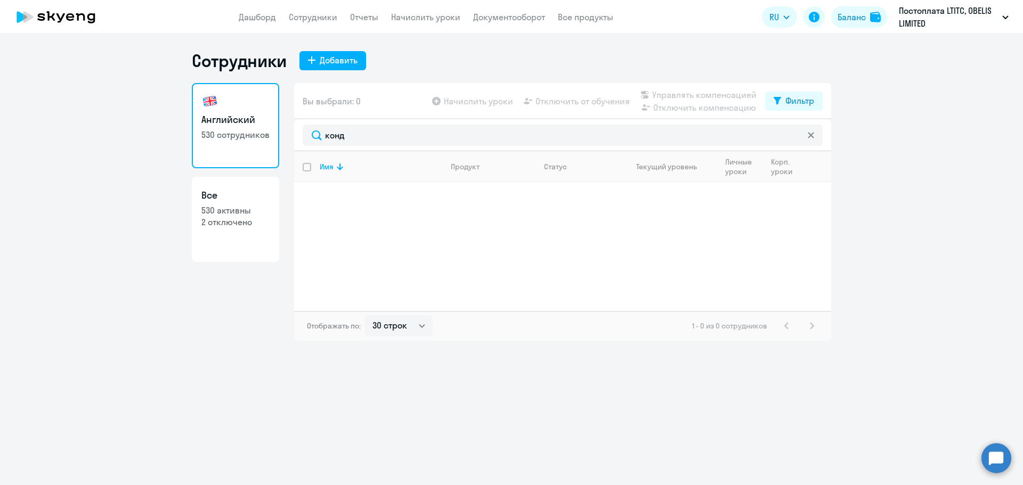
click at [813, 137] on icon at bounding box center [811, 135] width 6 height 6
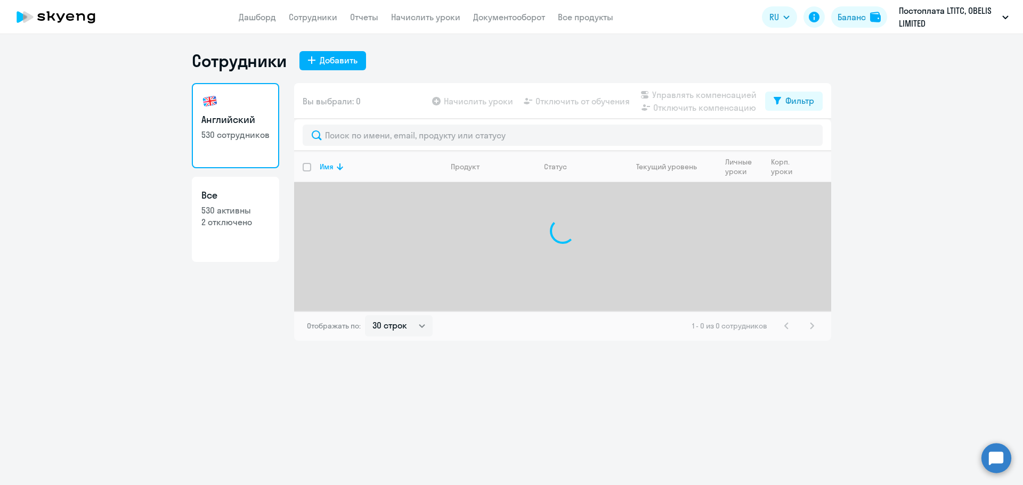
click at [915, 166] on ng-component "Сотрудники Добавить Английский 530 сотрудников Все 530 активны 2 отключено Вы в…" at bounding box center [511, 195] width 1023 height 291
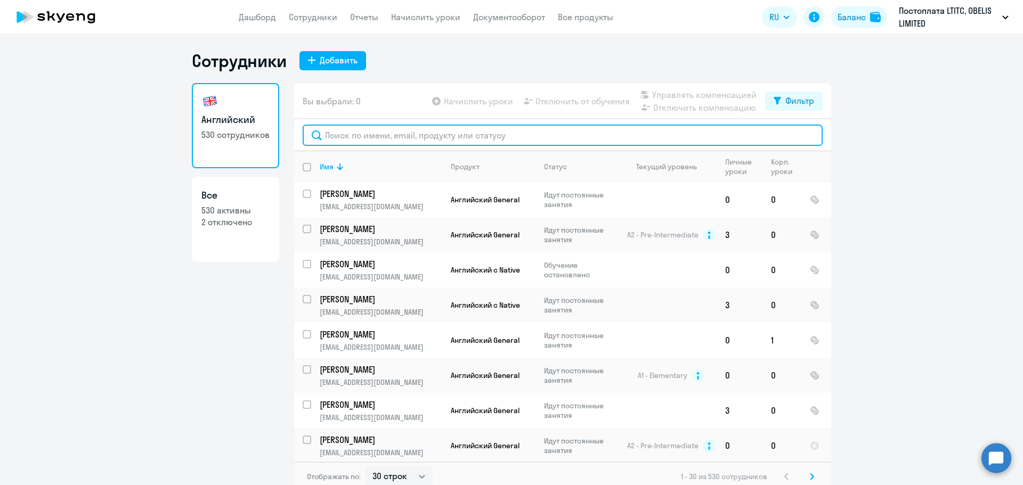
click at [423, 130] on input "text" at bounding box center [563, 135] width 520 height 21
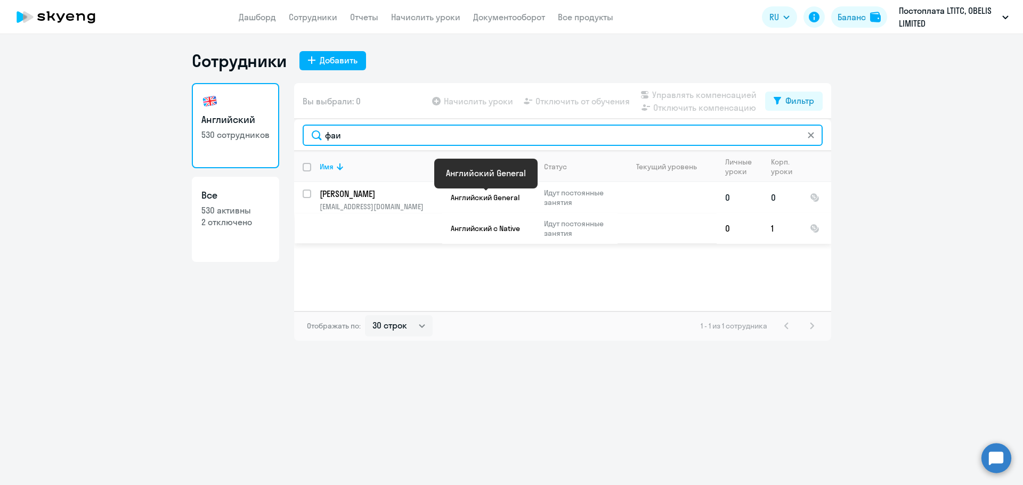
type input "фаи"
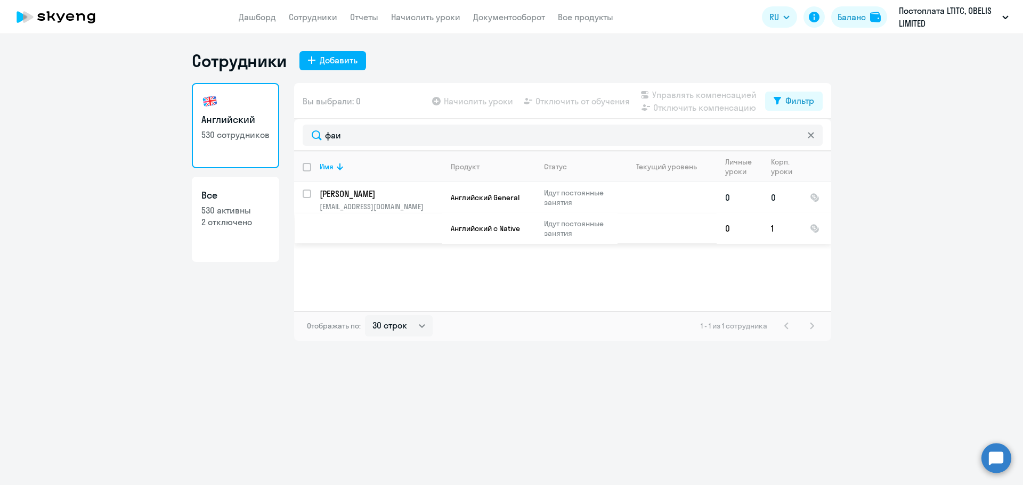
click at [431, 192] on p "[PERSON_NAME]" at bounding box center [380, 194] width 120 height 12
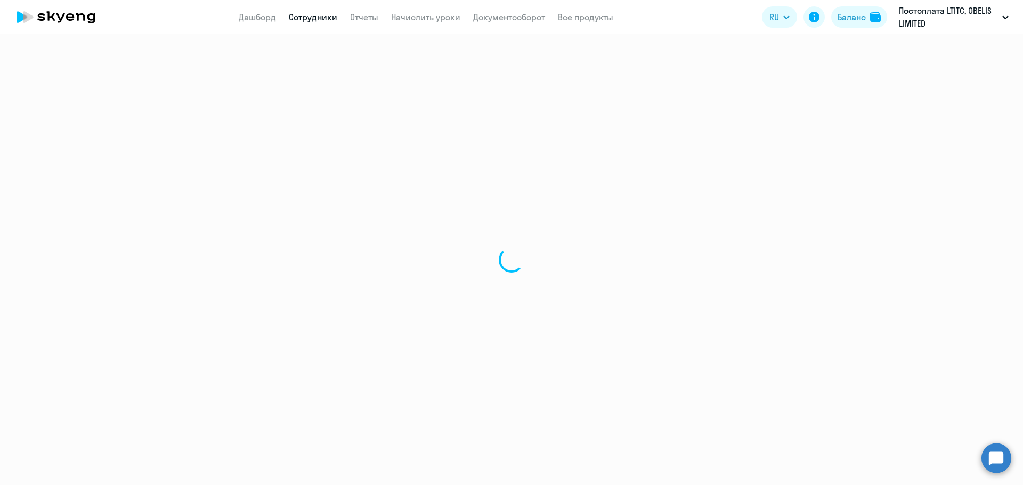
select select "english"
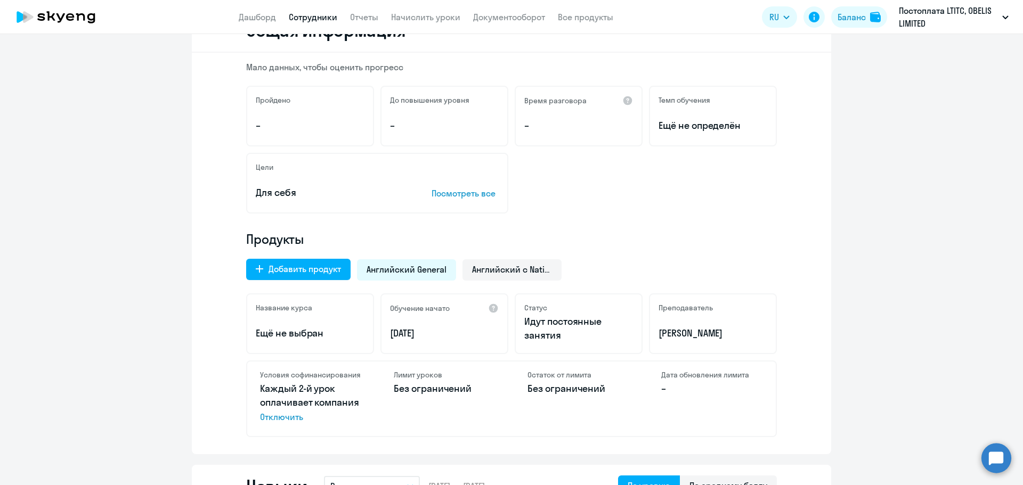
scroll to position [266, 0]
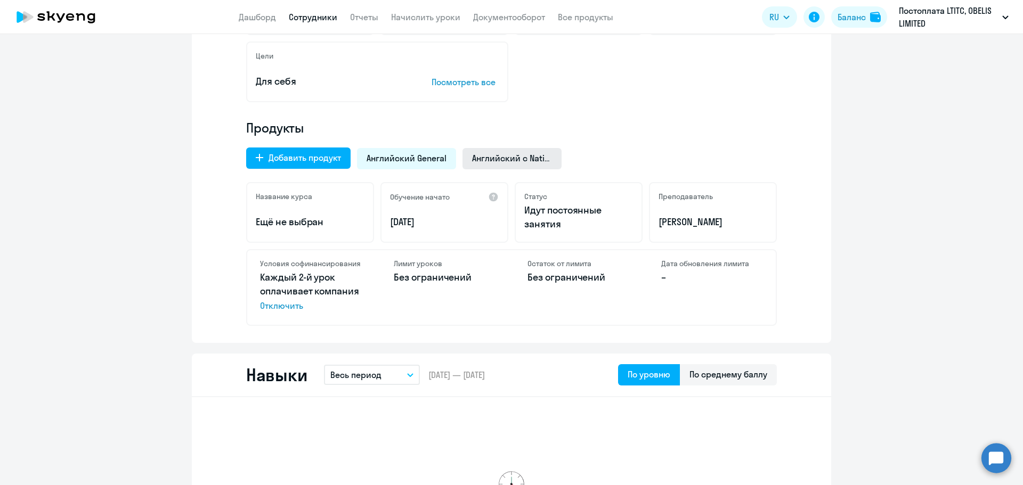
click at [483, 162] on span "Английский с Native" at bounding box center [512, 158] width 80 height 12
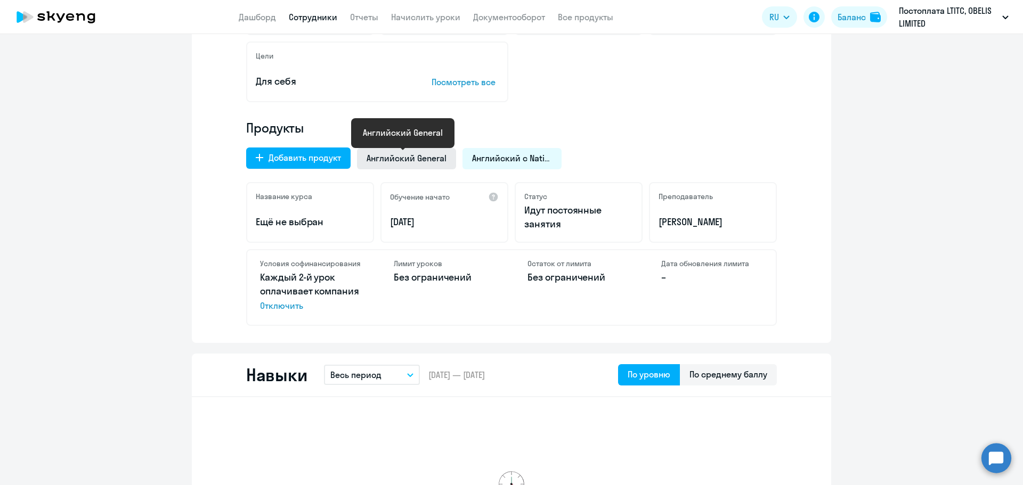
click at [401, 161] on span "Английский General" at bounding box center [407, 158] width 80 height 12
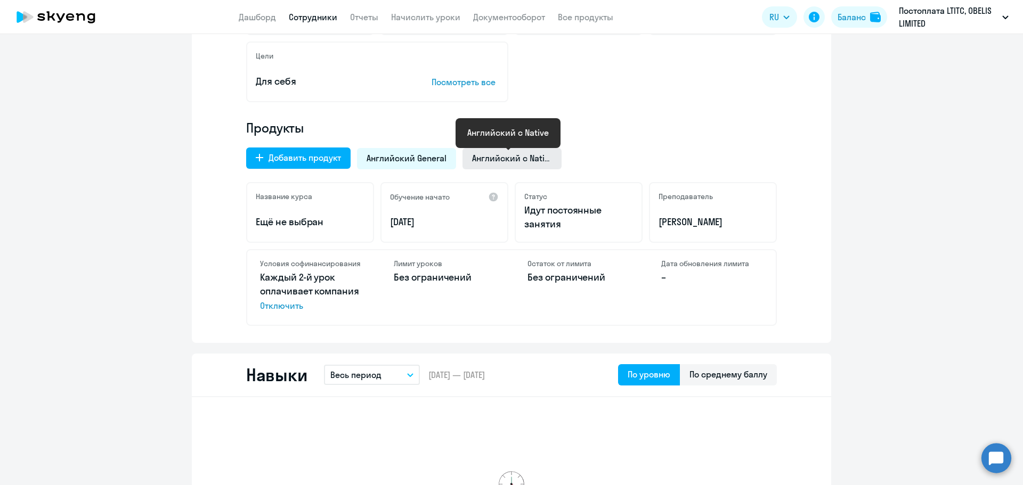
click at [524, 161] on span "Английский с Native" at bounding box center [512, 158] width 80 height 12
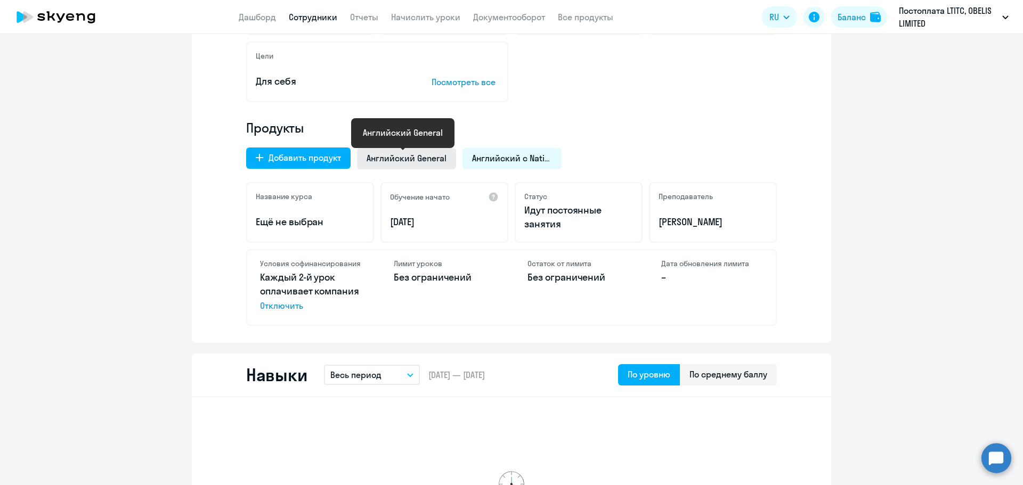
click at [411, 155] on span "Английский General" at bounding box center [407, 158] width 80 height 12
